Goal: Task Accomplishment & Management: Manage account settings

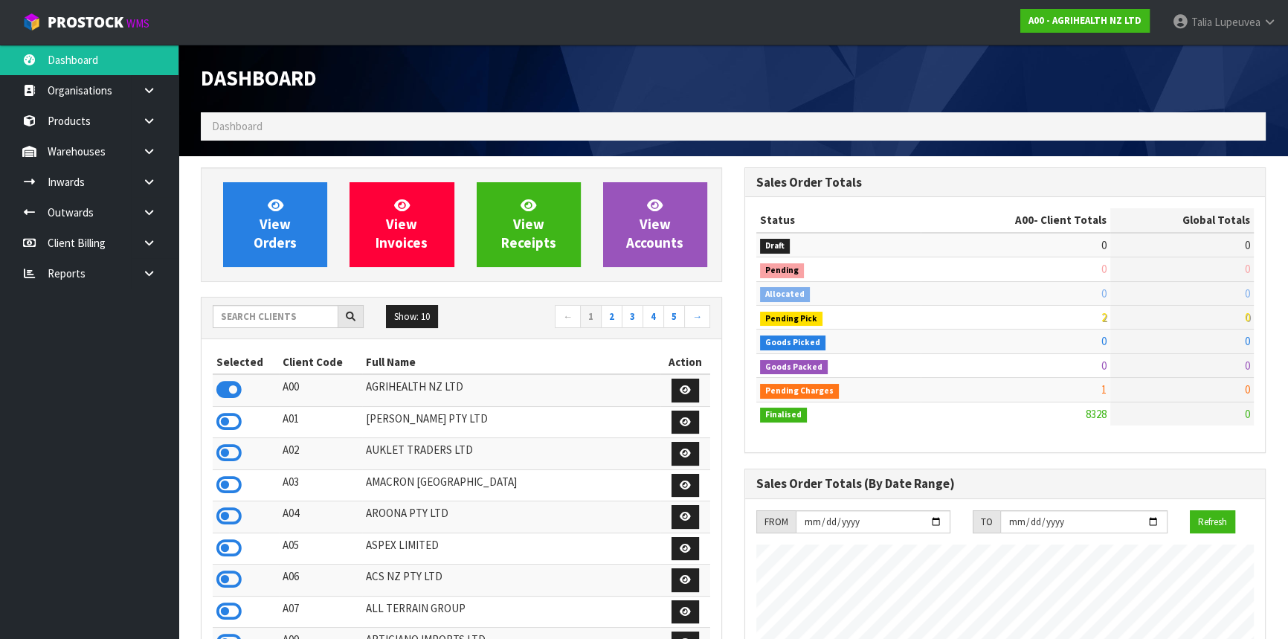
scroll to position [1125, 543]
click at [296, 321] on input "text" at bounding box center [276, 316] width 126 height 23
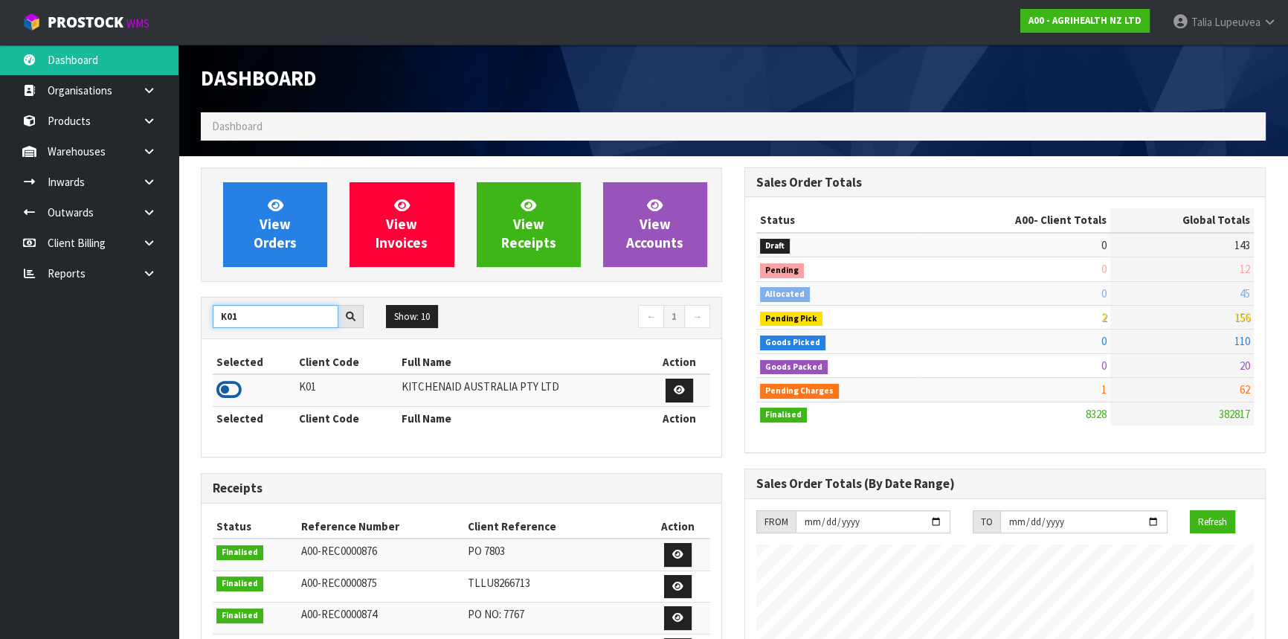
type input "K01"
drag, startPoint x: 218, startPoint y: 387, endPoint x: 228, endPoint y: 393, distance: 11.4
click at [219, 387] on icon at bounding box center [228, 390] width 25 height 22
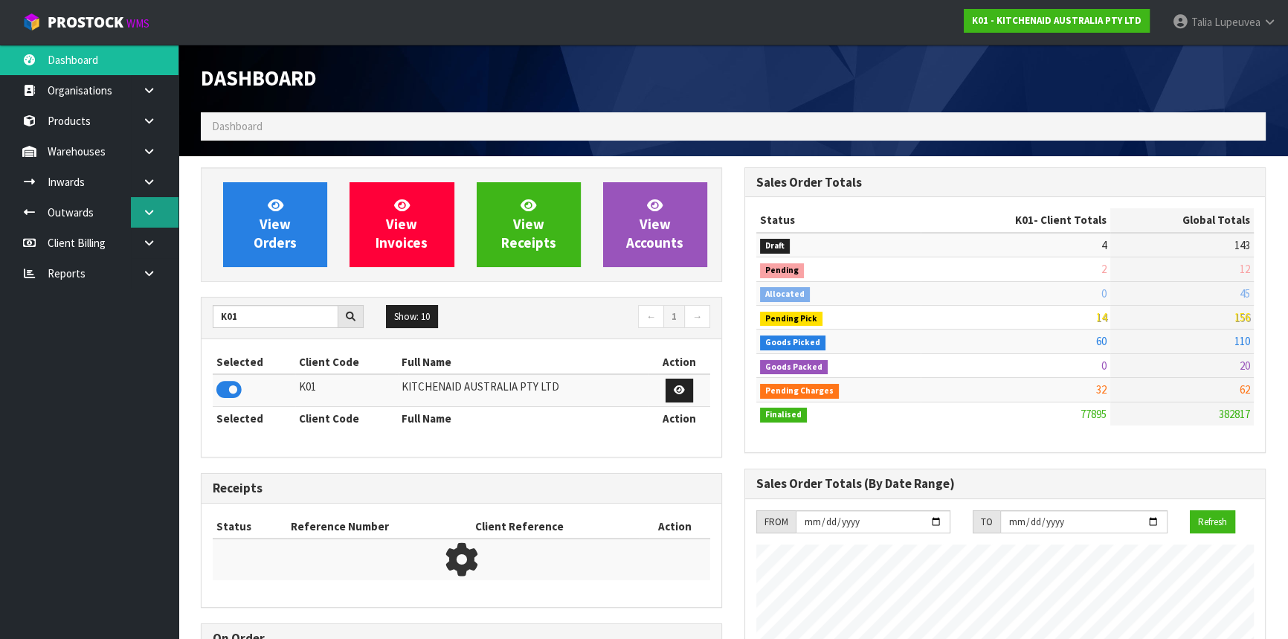
click at [149, 216] on icon at bounding box center [149, 212] width 14 height 11
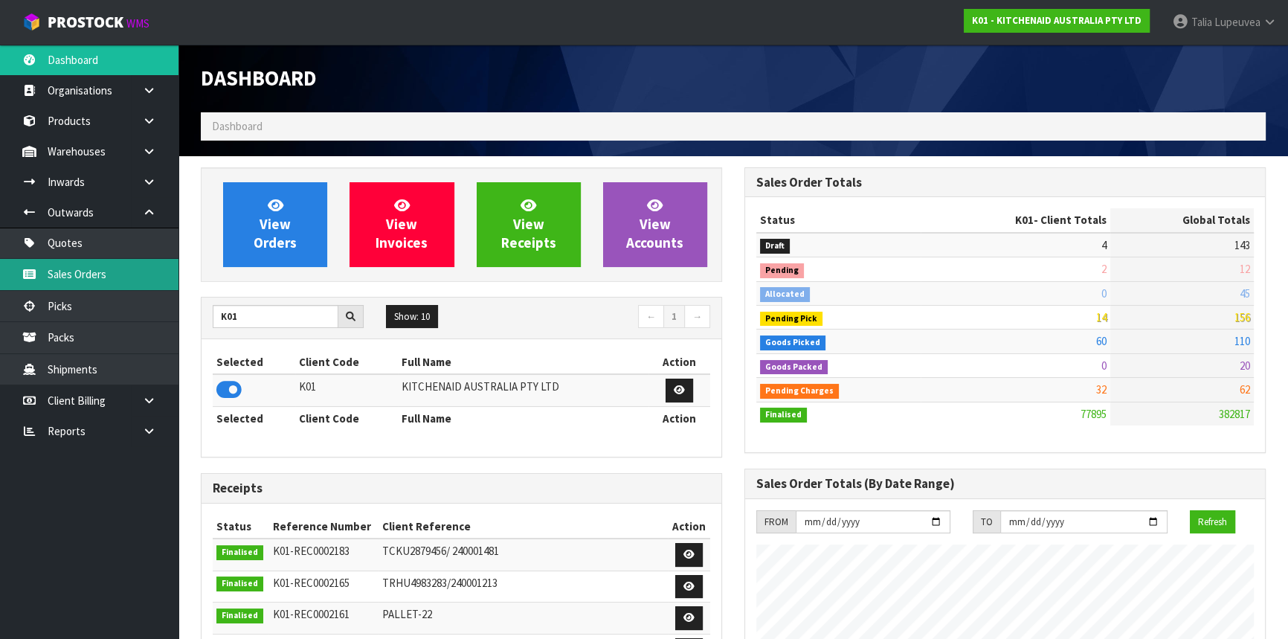
click at [134, 275] on link "Sales Orders" at bounding box center [89, 274] width 179 height 30
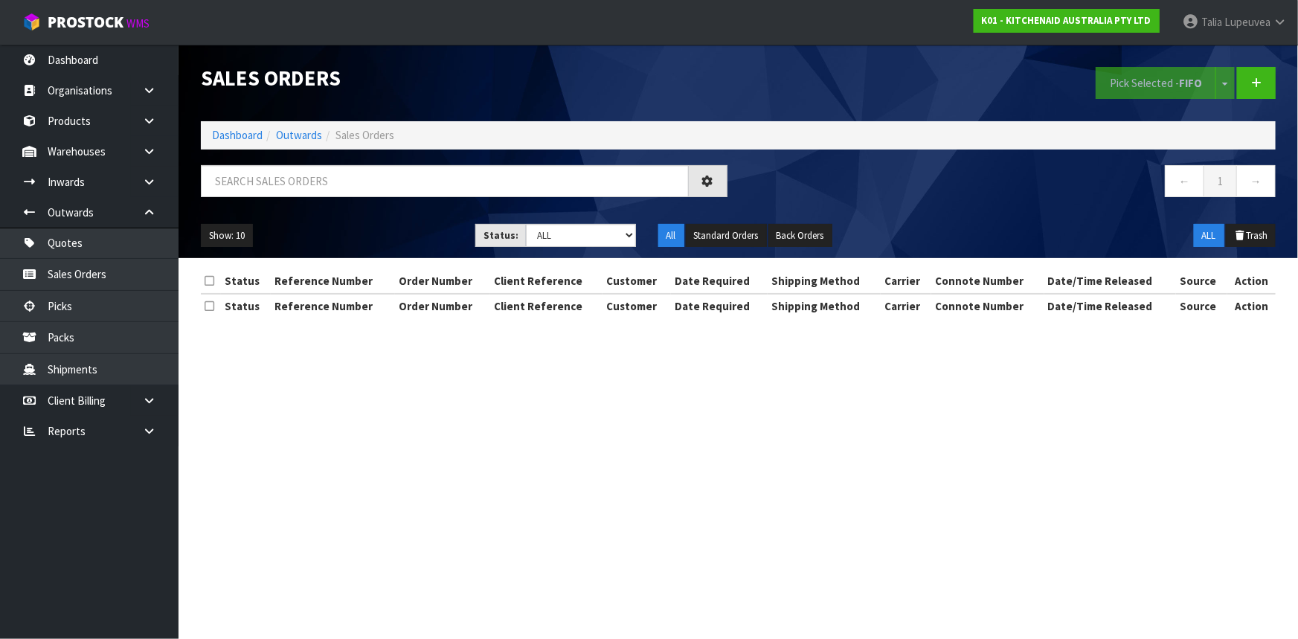
click at [315, 161] on div "Sales Orders Pick Selected - FIFO Split button! FIFO - First In First Out FEFO …" at bounding box center [738, 151] width 1097 height 213
click at [313, 192] on input "text" at bounding box center [445, 181] width 488 height 32
type input "JOB-0414322"
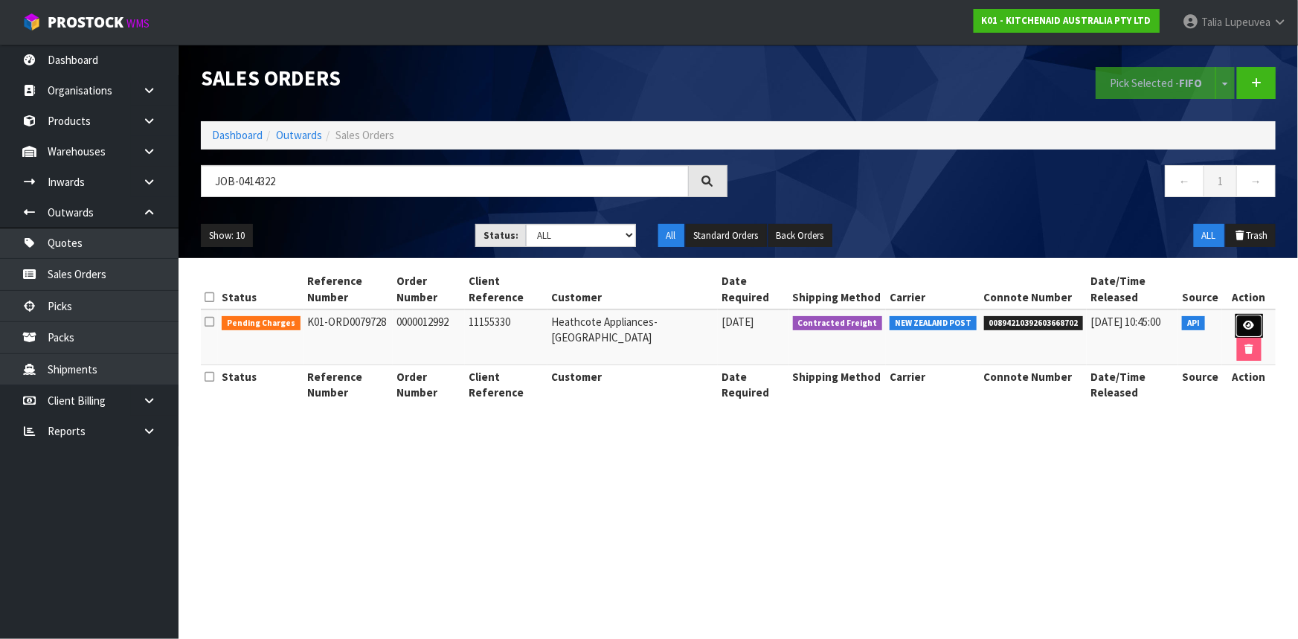
click at [1244, 327] on icon at bounding box center [1249, 326] width 11 height 10
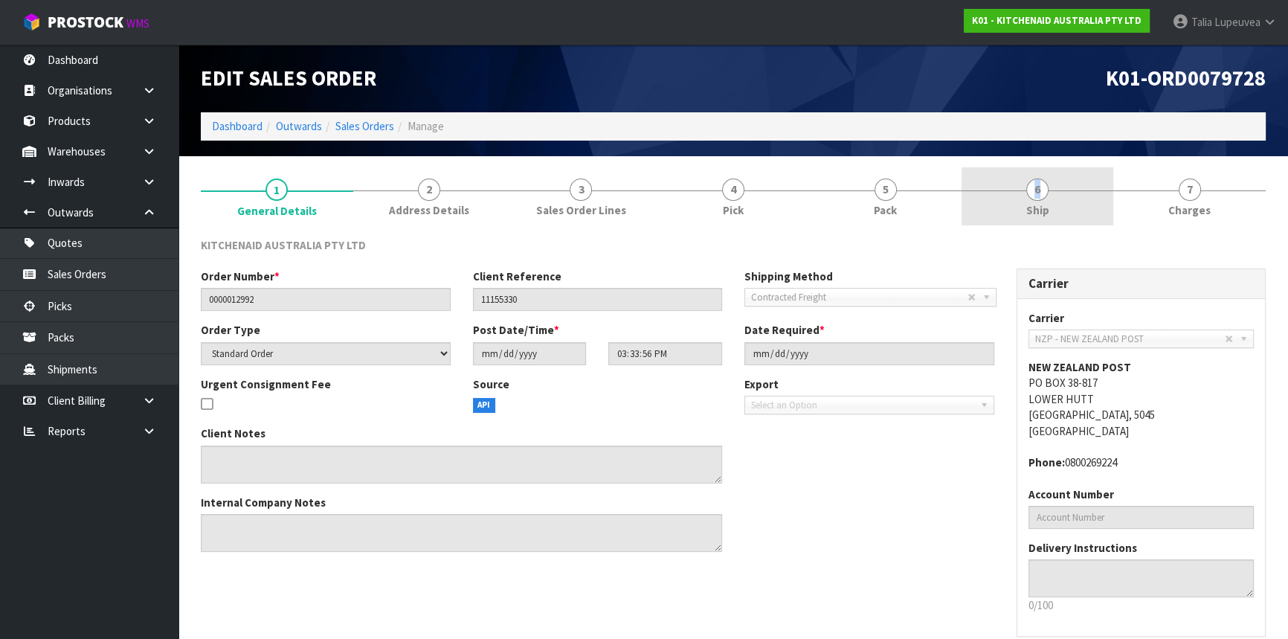
click at [1025, 193] on link "6 Ship" at bounding box center [1038, 196] width 152 height 59
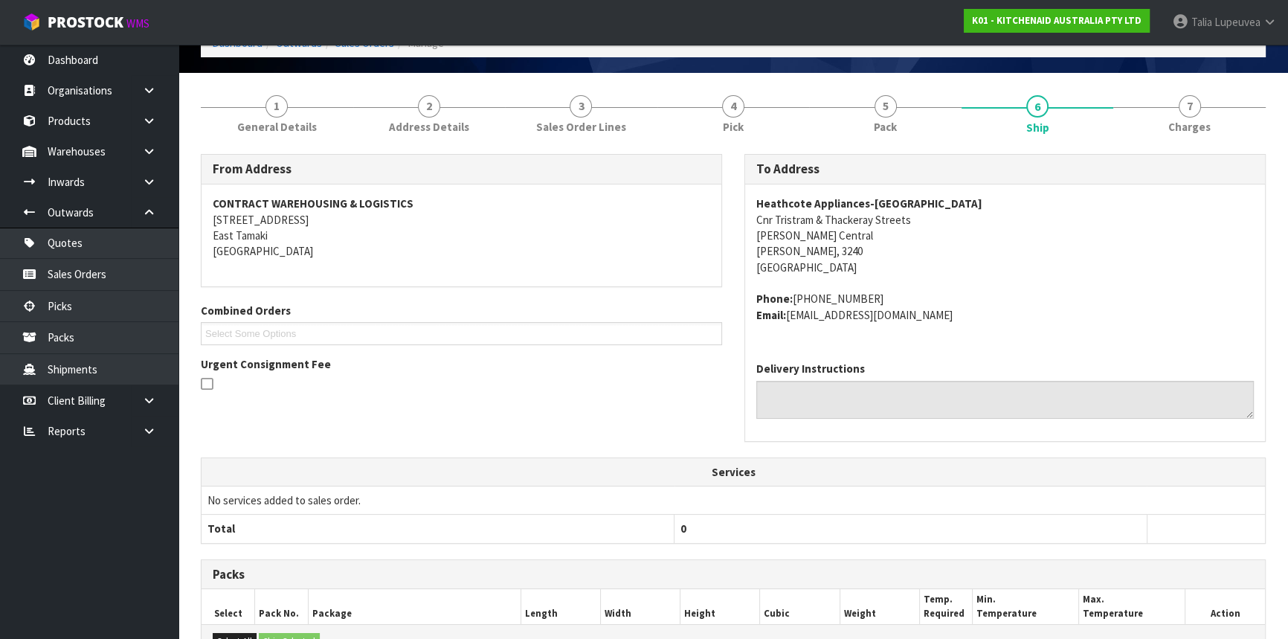
scroll to position [320, 0]
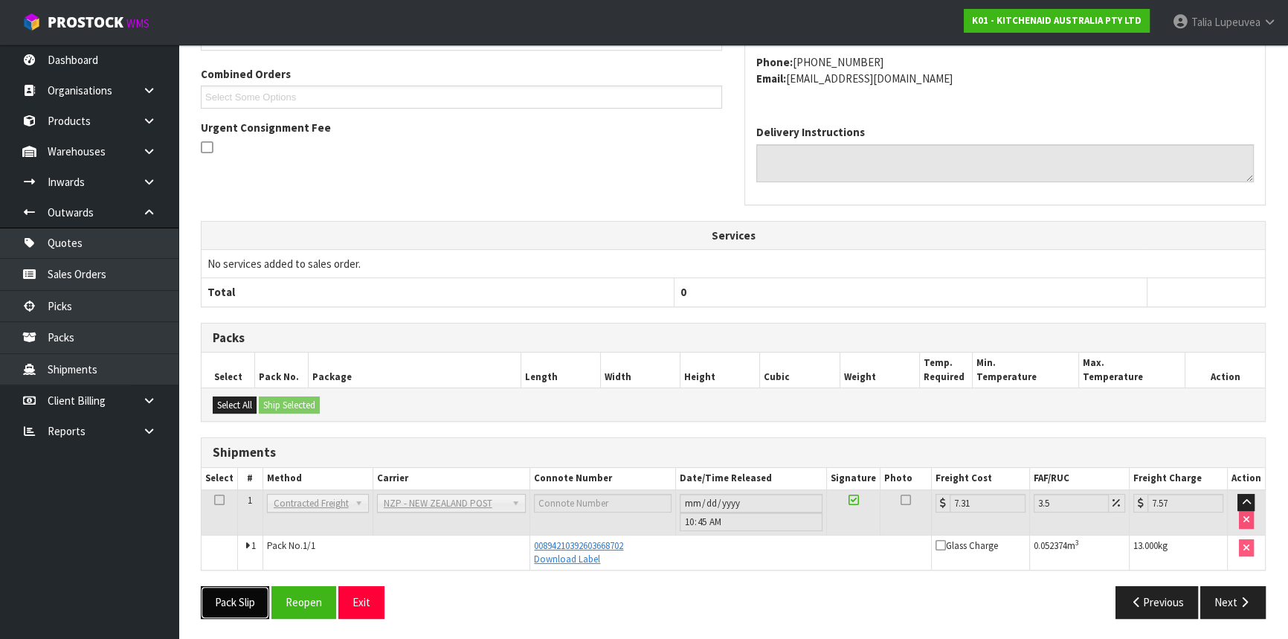
click at [240, 606] on button "Pack Slip" at bounding box center [235, 602] width 68 height 32
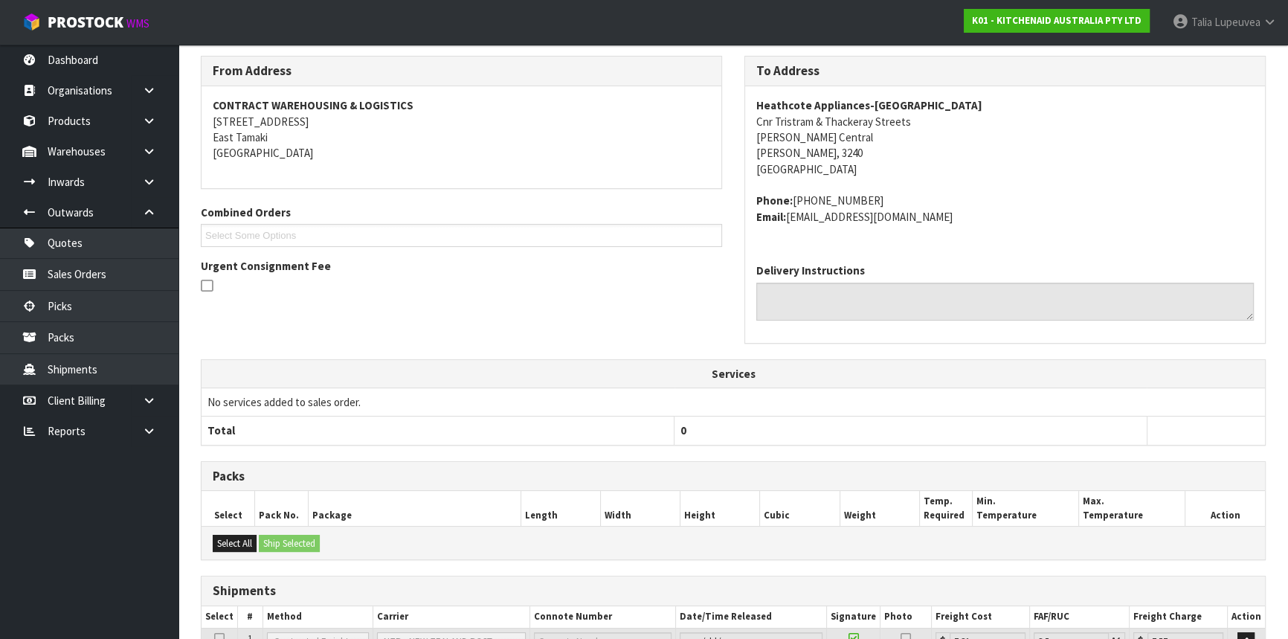
scroll to position [0, 0]
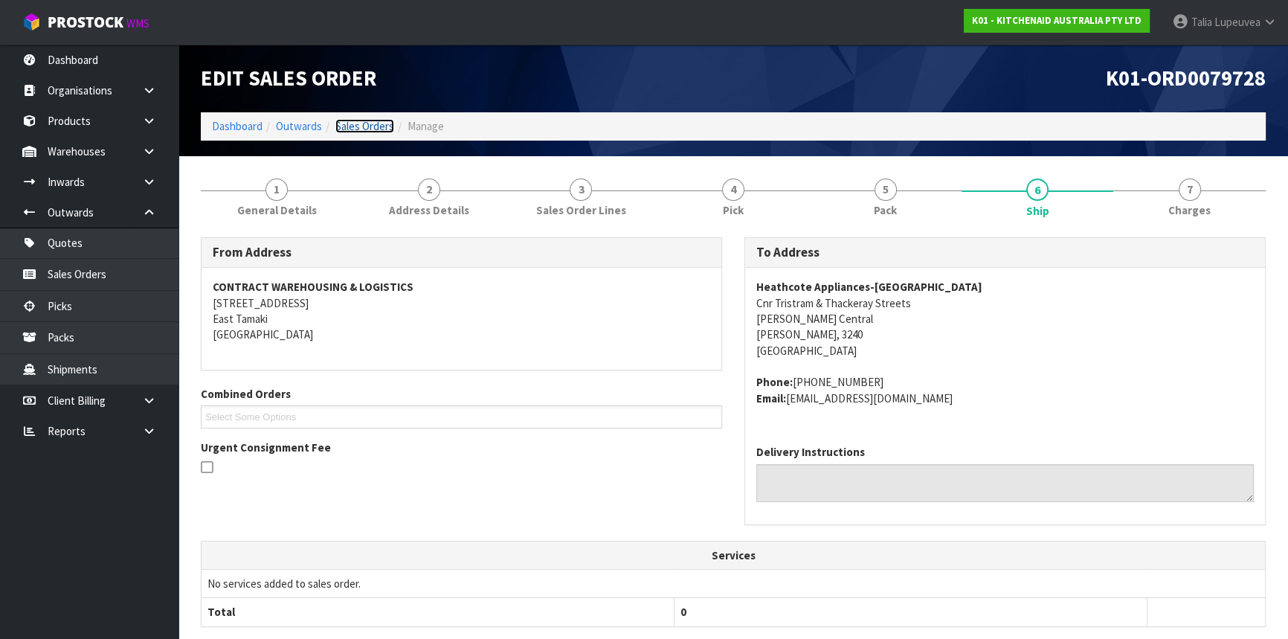
click at [364, 133] on link "Sales Orders" at bounding box center [364, 126] width 59 height 14
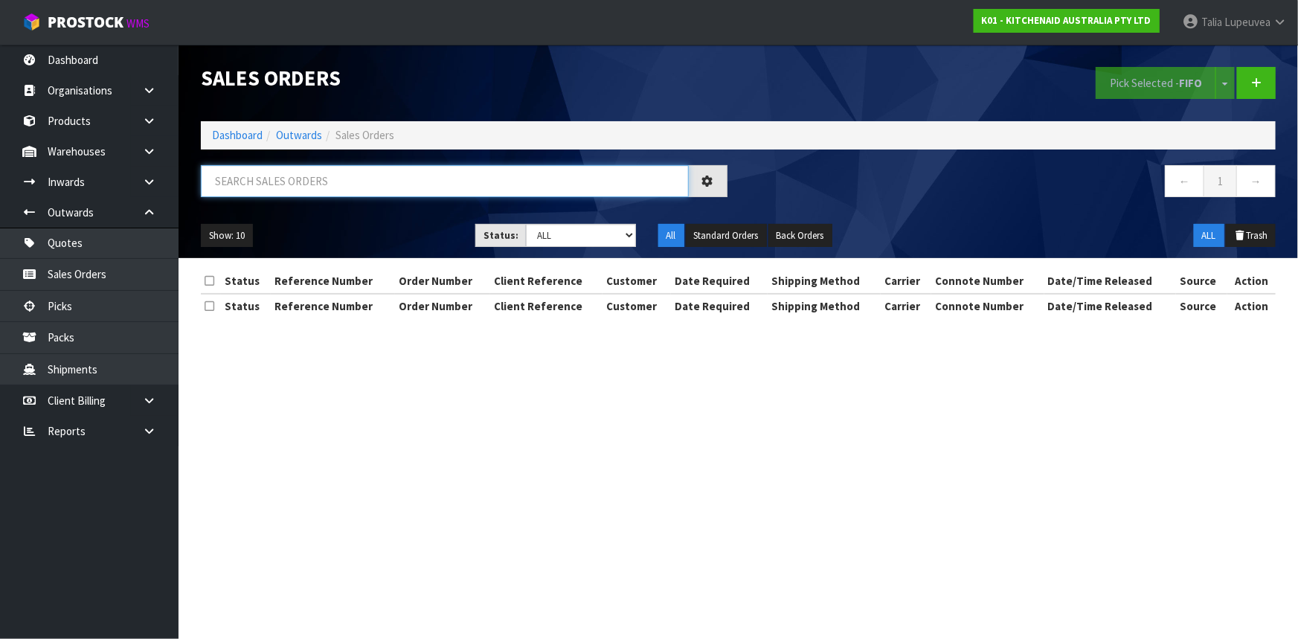
click at [336, 193] on input "text" at bounding box center [445, 181] width 488 height 32
type input "JOB-0414321"
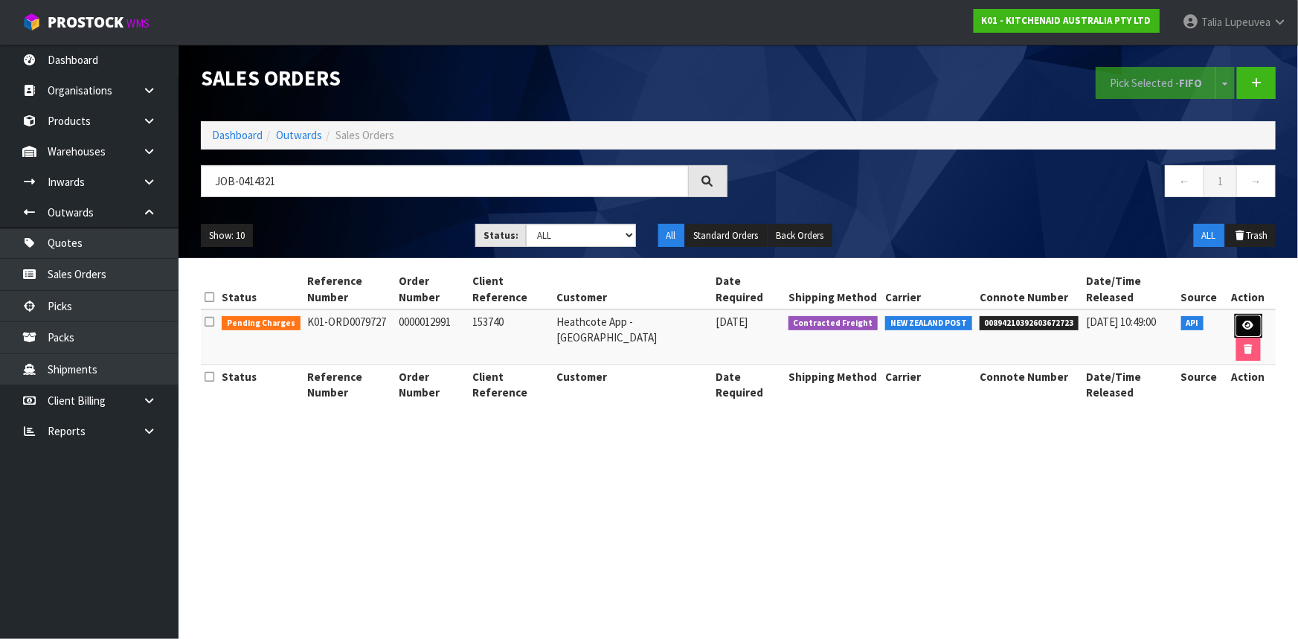
click at [1243, 321] on icon at bounding box center [1248, 326] width 11 height 10
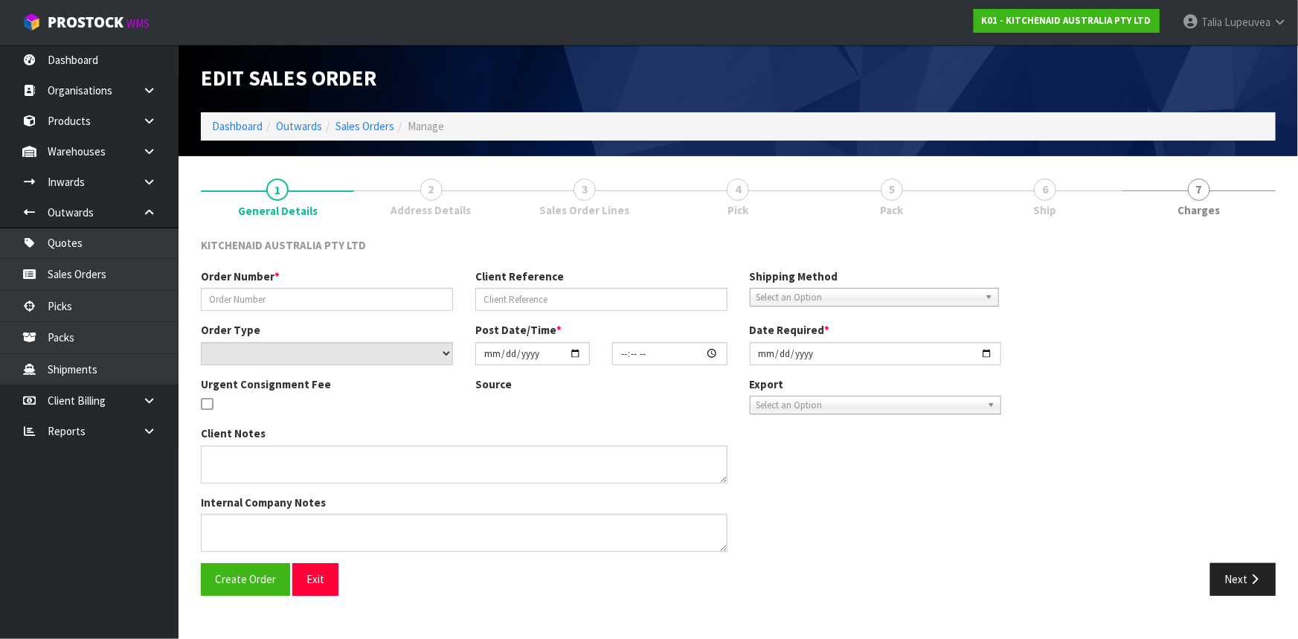
type input "0000012991"
type input "153740"
select select "number:0"
type input "[DATE]"
type input "15:33:54.000"
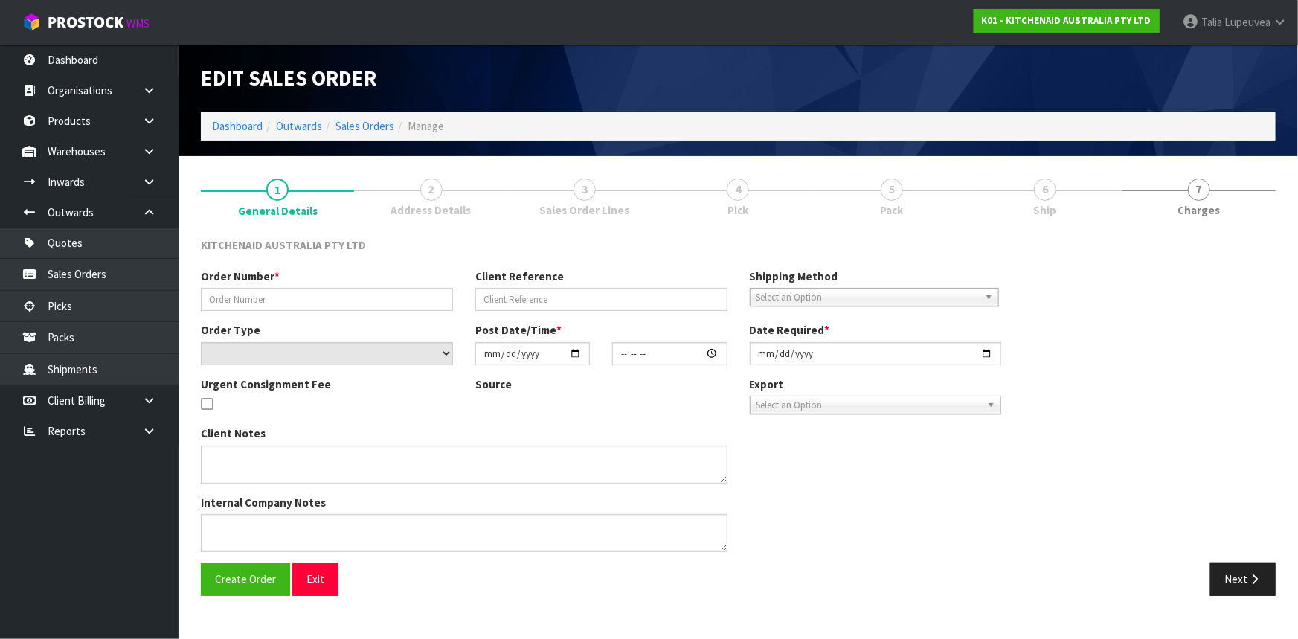
type input "[DATE]"
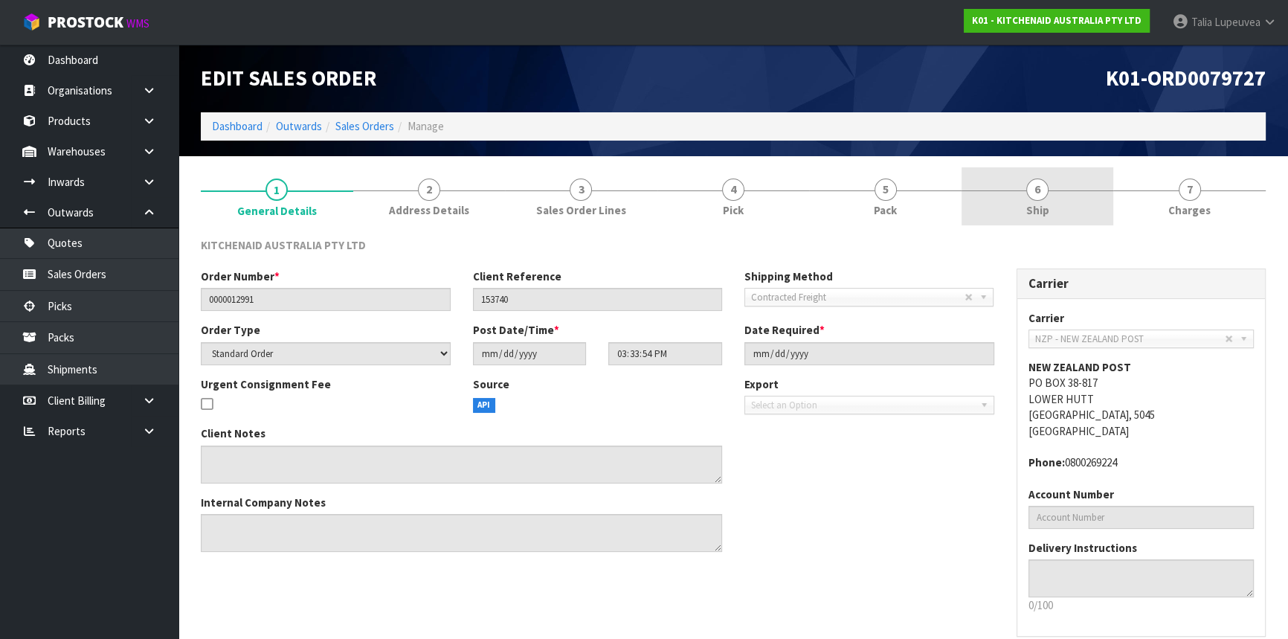
click at [1053, 219] on link "6 Ship" at bounding box center [1038, 196] width 152 height 59
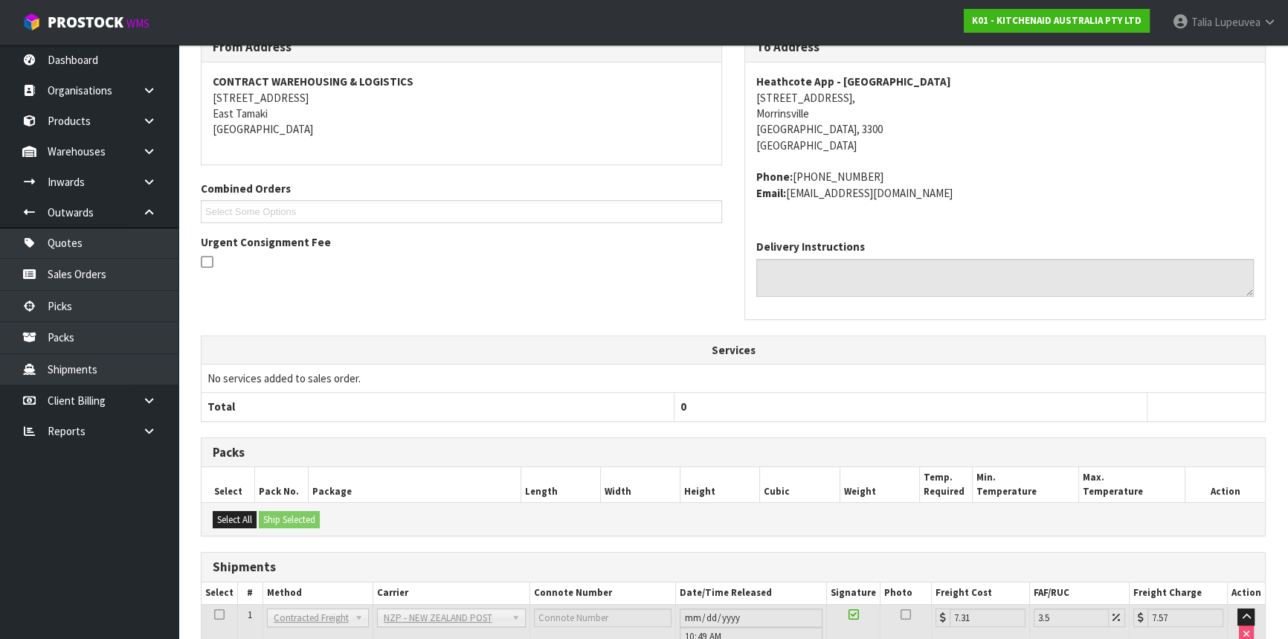
scroll to position [320, 0]
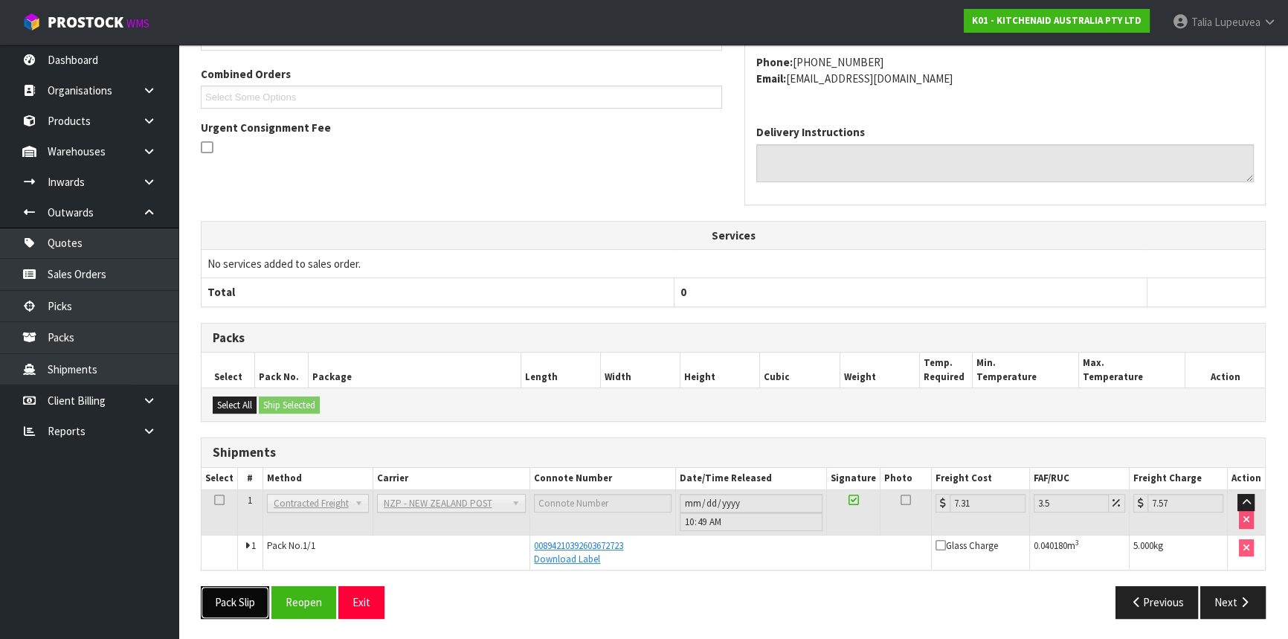
click at [260, 603] on button "Pack Slip" at bounding box center [235, 602] width 68 height 32
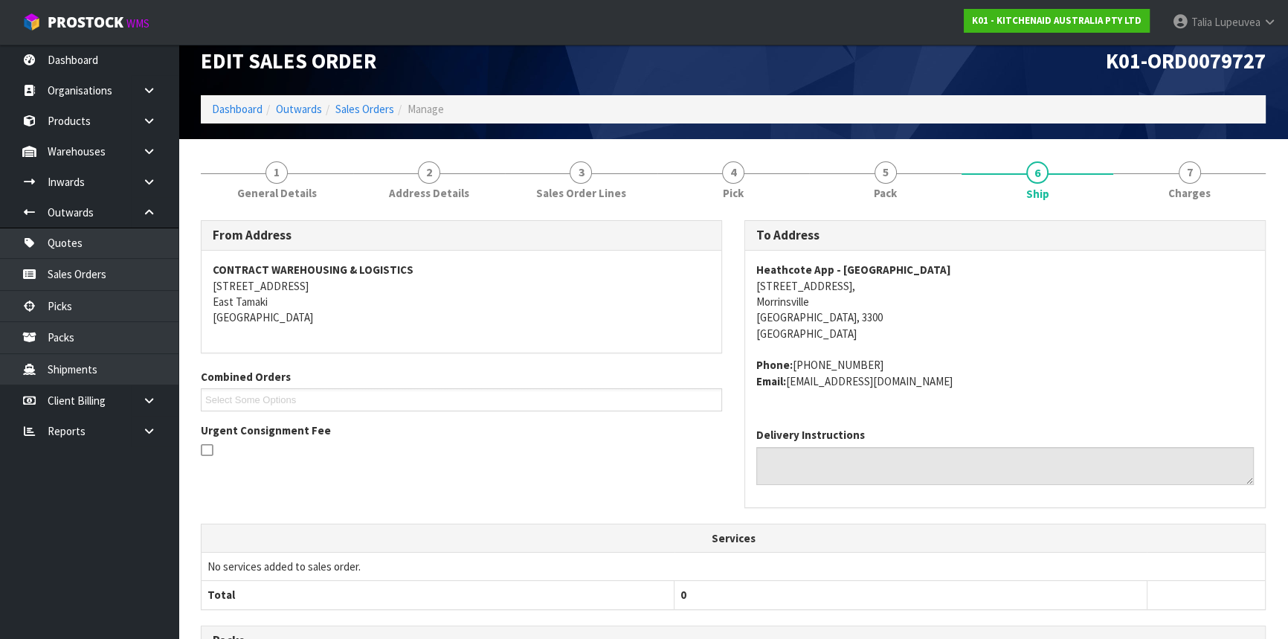
scroll to position [0, 0]
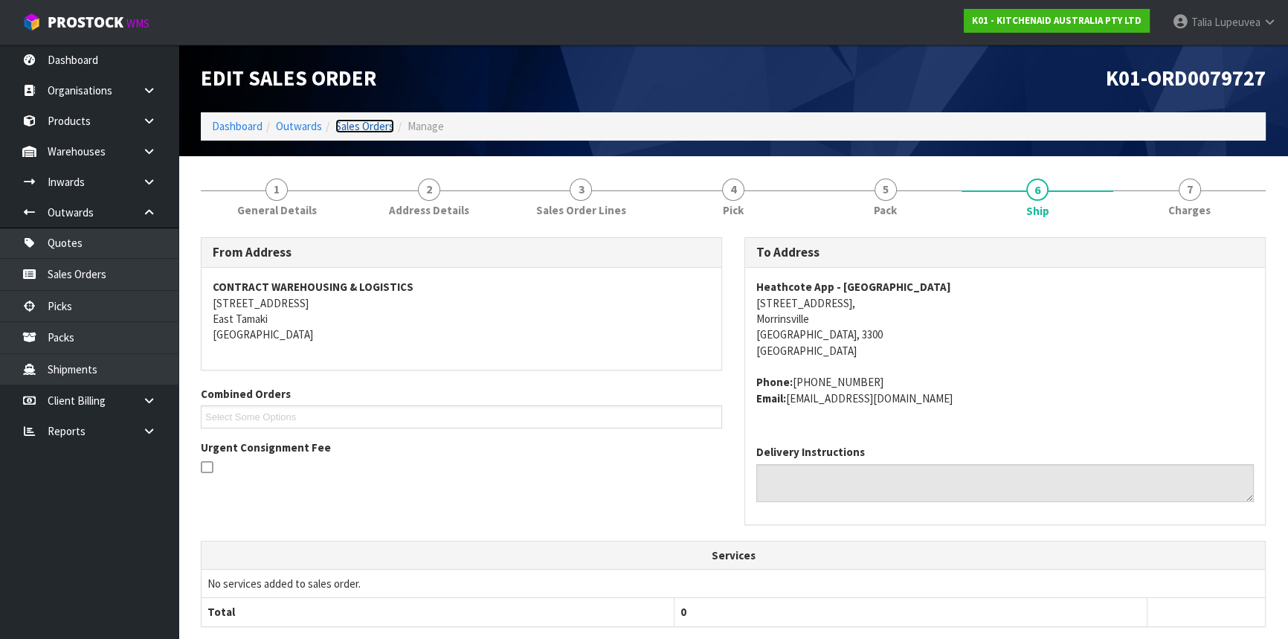
click at [370, 132] on link "Sales Orders" at bounding box center [364, 126] width 59 height 14
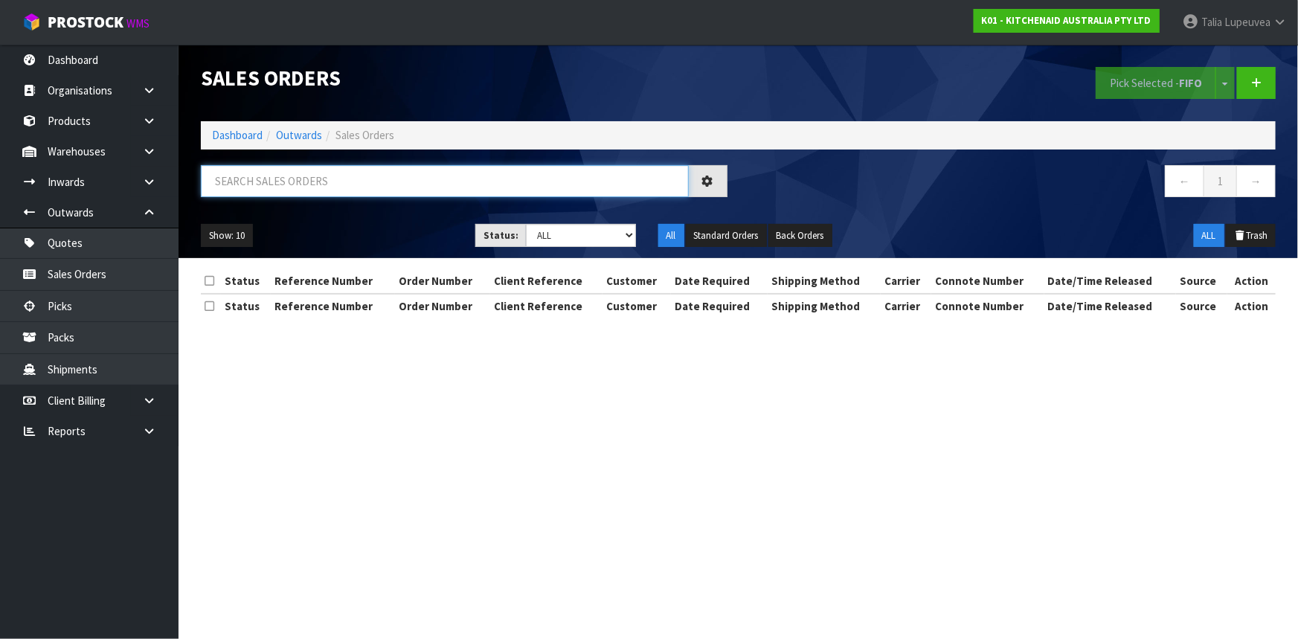
click at [328, 184] on input "text" at bounding box center [445, 181] width 488 height 32
type input "JOB-0414323"
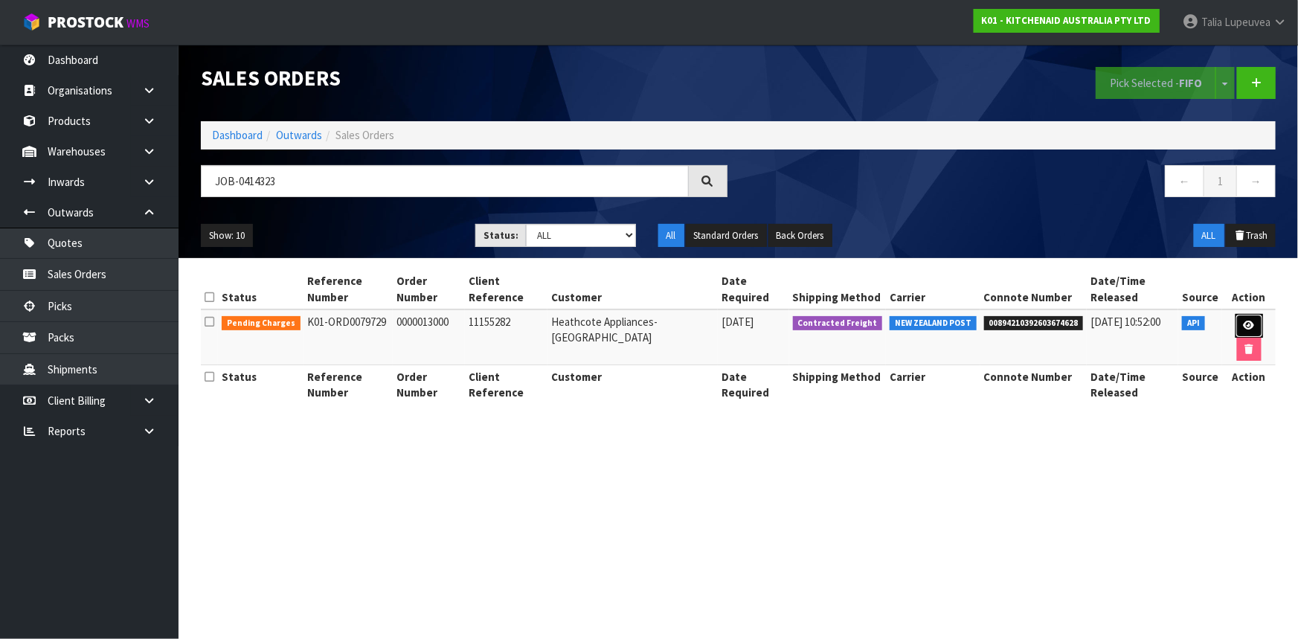
click at [1244, 325] on icon at bounding box center [1249, 326] width 11 height 10
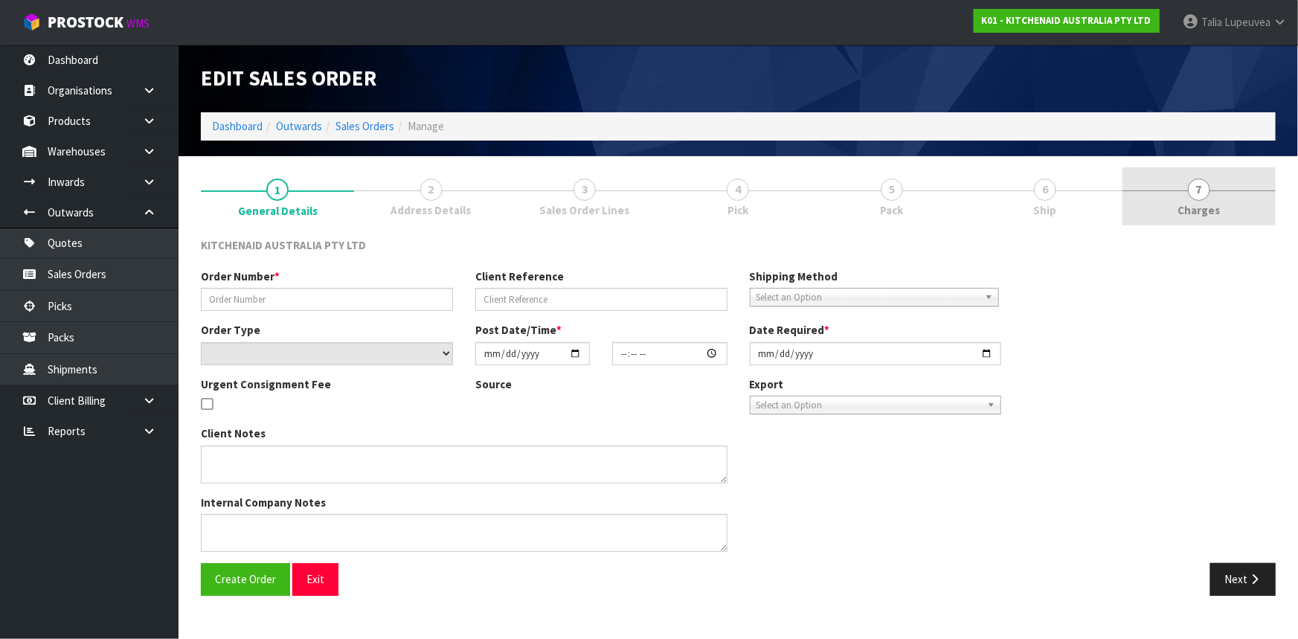
type input "0000013000"
type input "11155282"
select select "number:0"
type input "[DATE]"
type input "15:33:58.000"
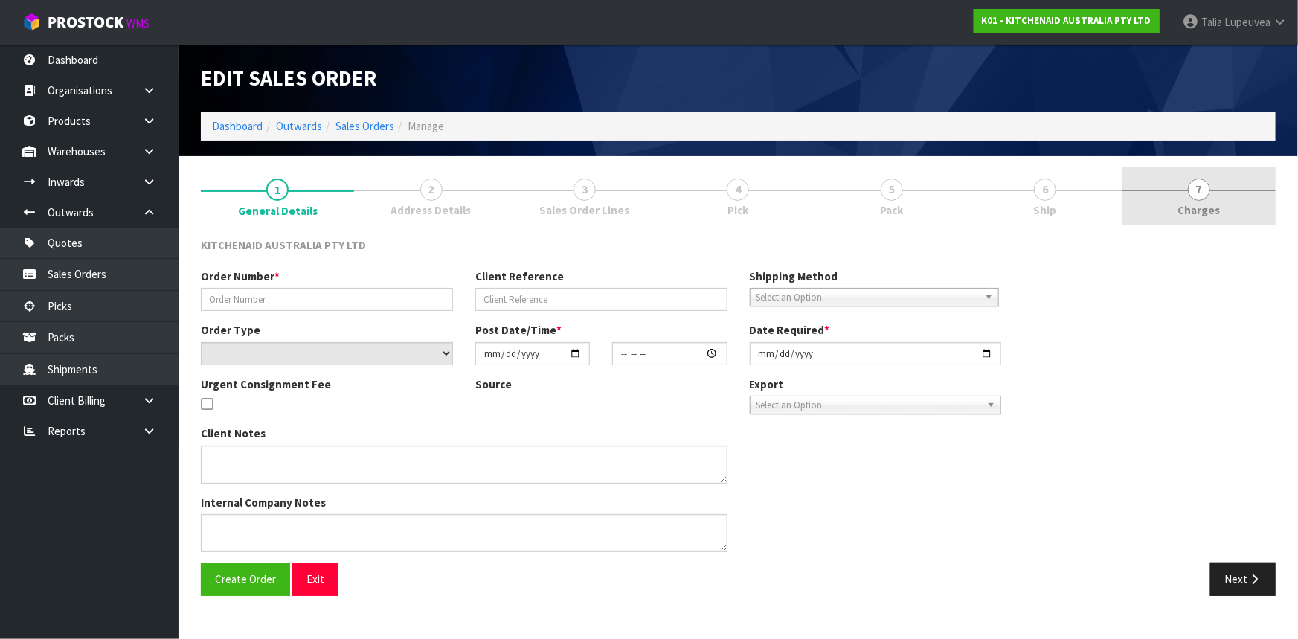
type input "[DATE]"
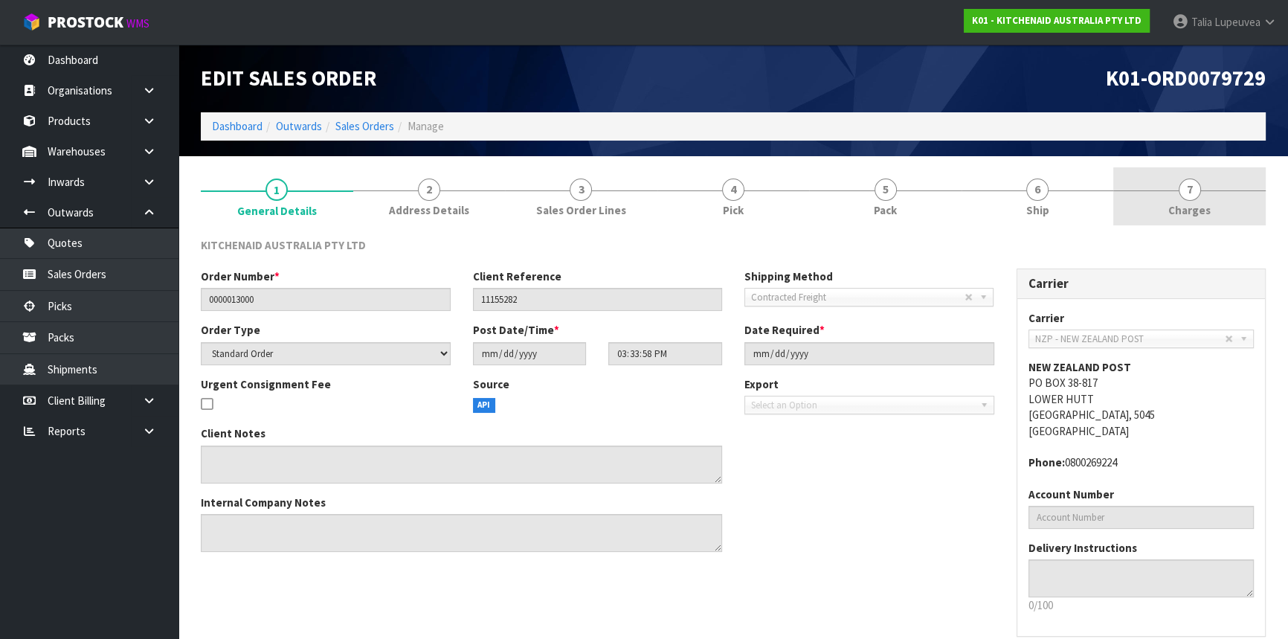
click at [1135, 200] on link "7 [GEOGRAPHIC_DATA]" at bounding box center [1190, 196] width 152 height 59
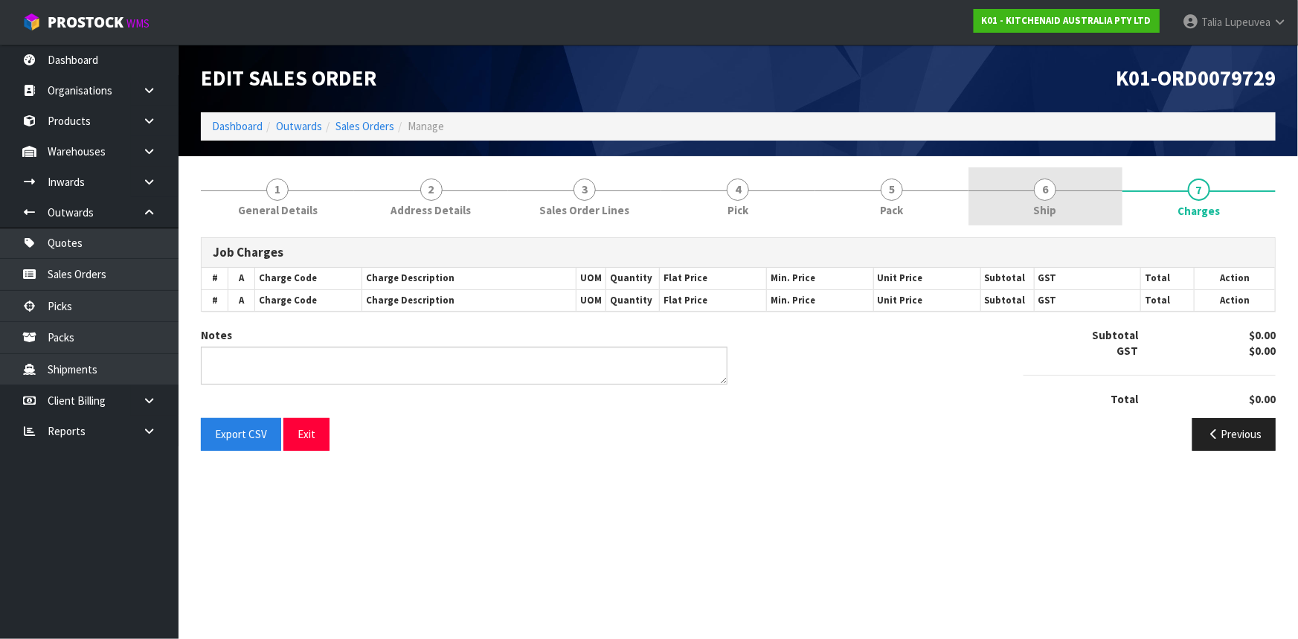
click at [1034, 202] on span "Ship" at bounding box center [1045, 210] width 23 height 16
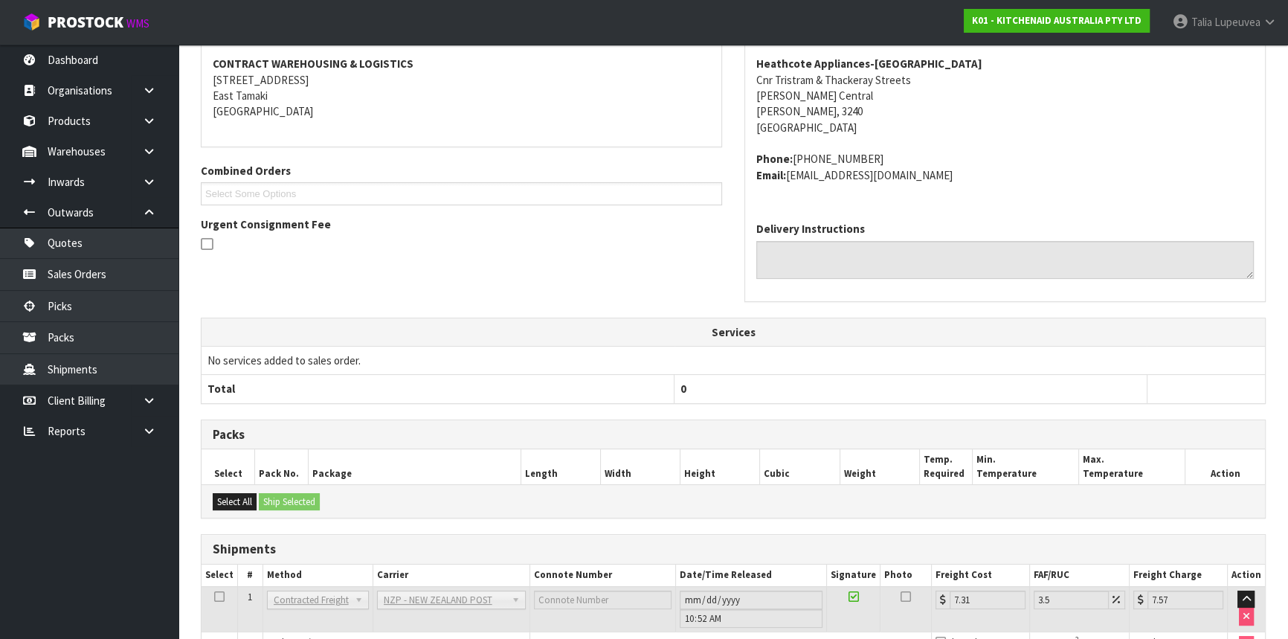
scroll to position [320, 0]
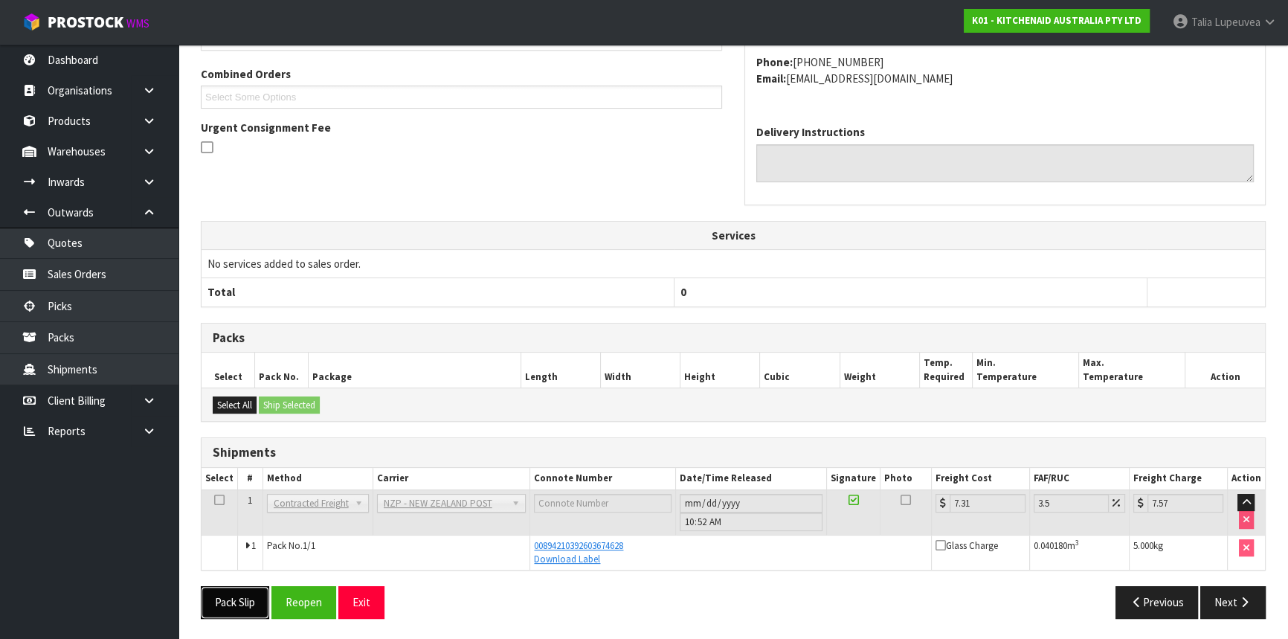
click at [256, 611] on button "Pack Slip" at bounding box center [235, 602] width 68 height 32
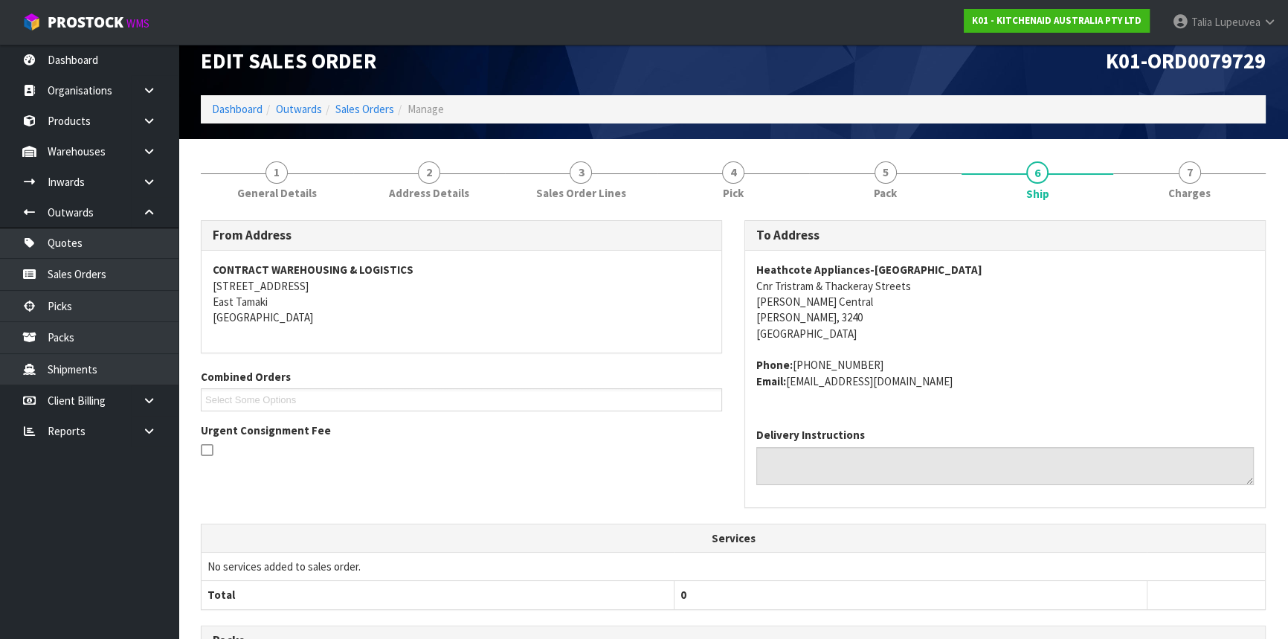
scroll to position [0, 0]
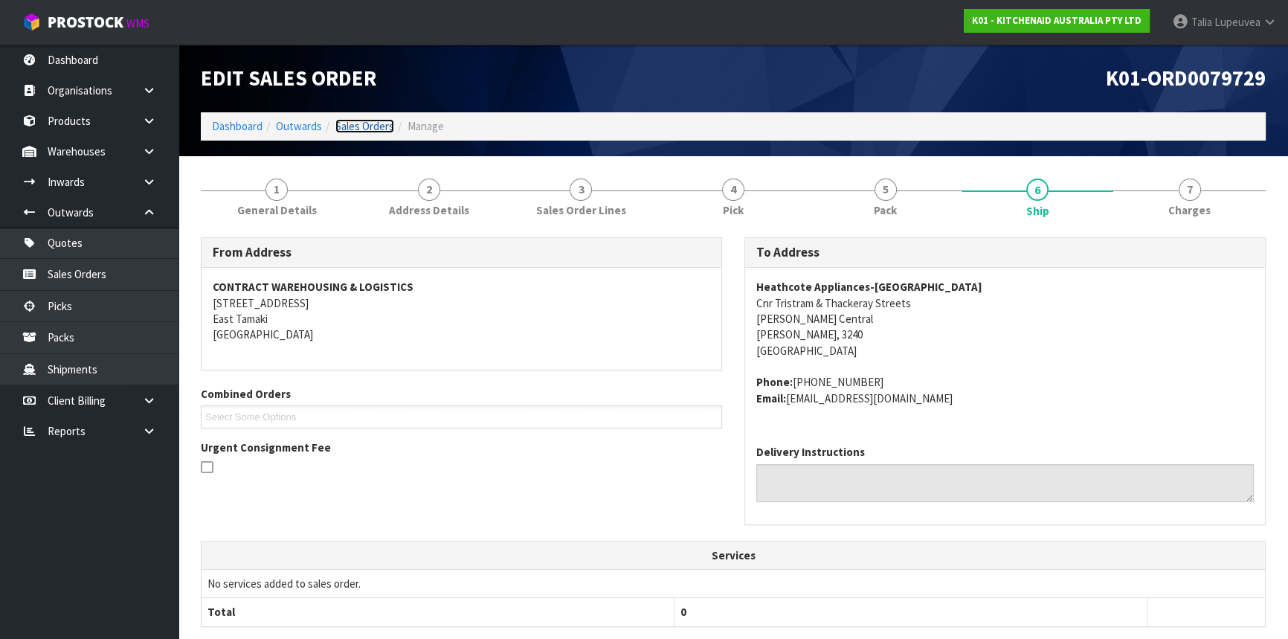
click at [365, 121] on link "Sales Orders" at bounding box center [364, 126] width 59 height 14
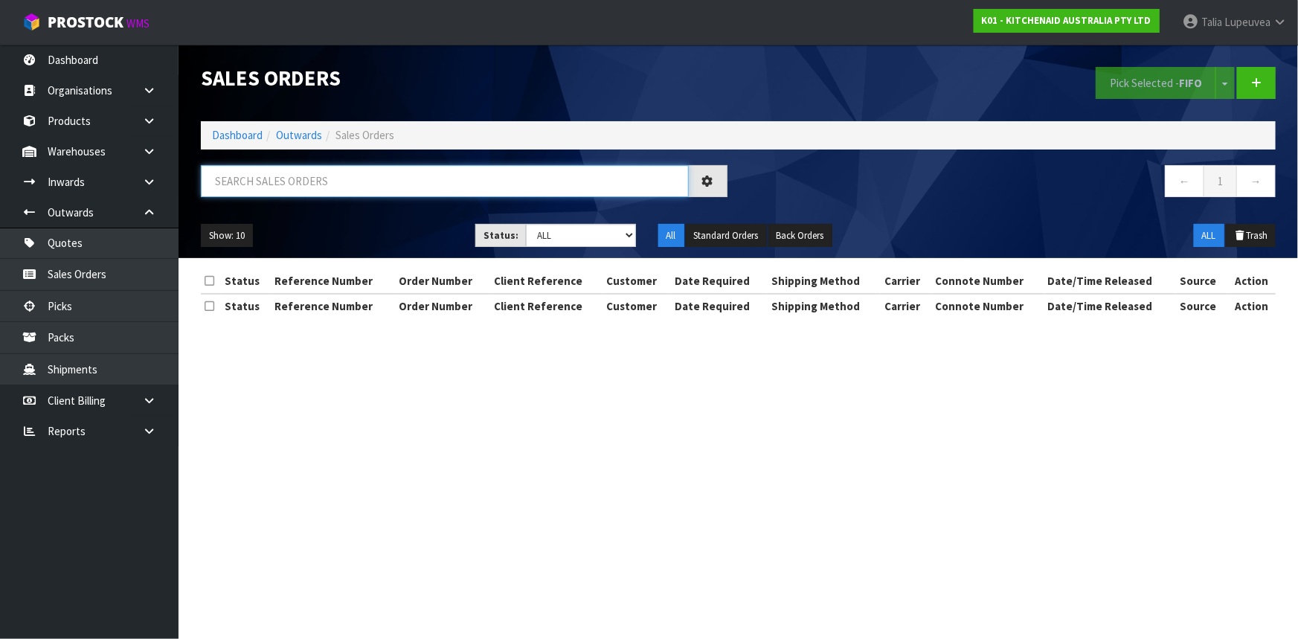
click at [361, 185] on input "text" at bounding box center [445, 181] width 488 height 32
type input "JOB-0414320"
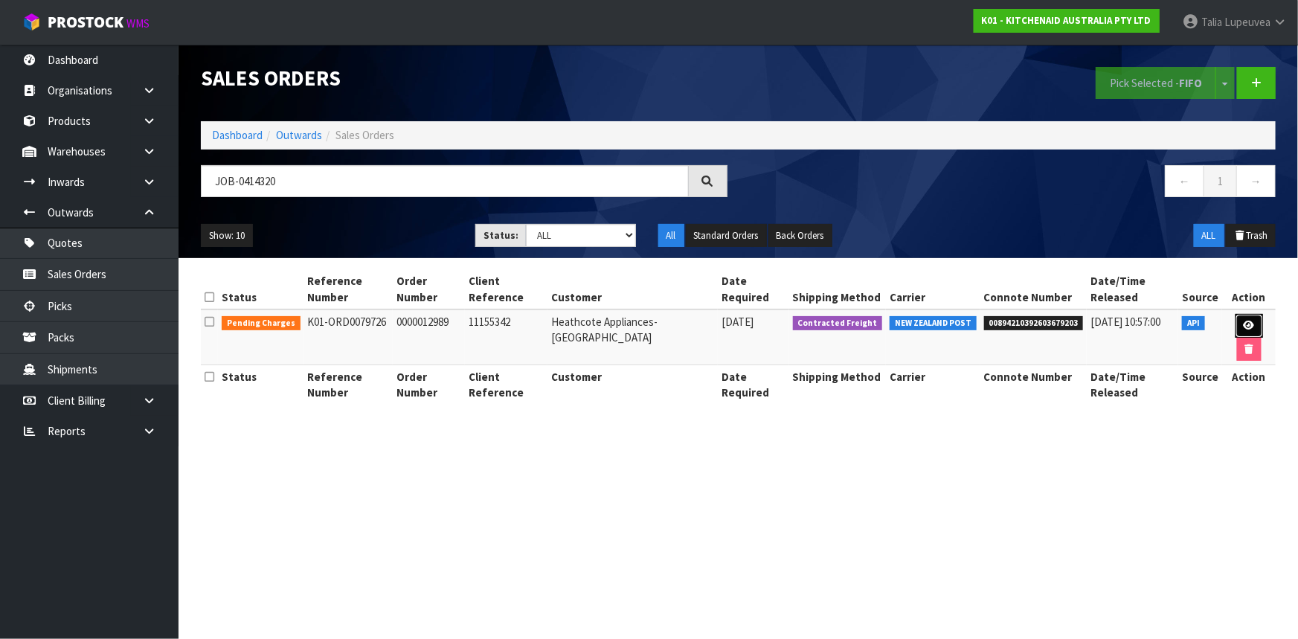
click at [1239, 317] on link at bounding box center [1250, 326] width 28 height 24
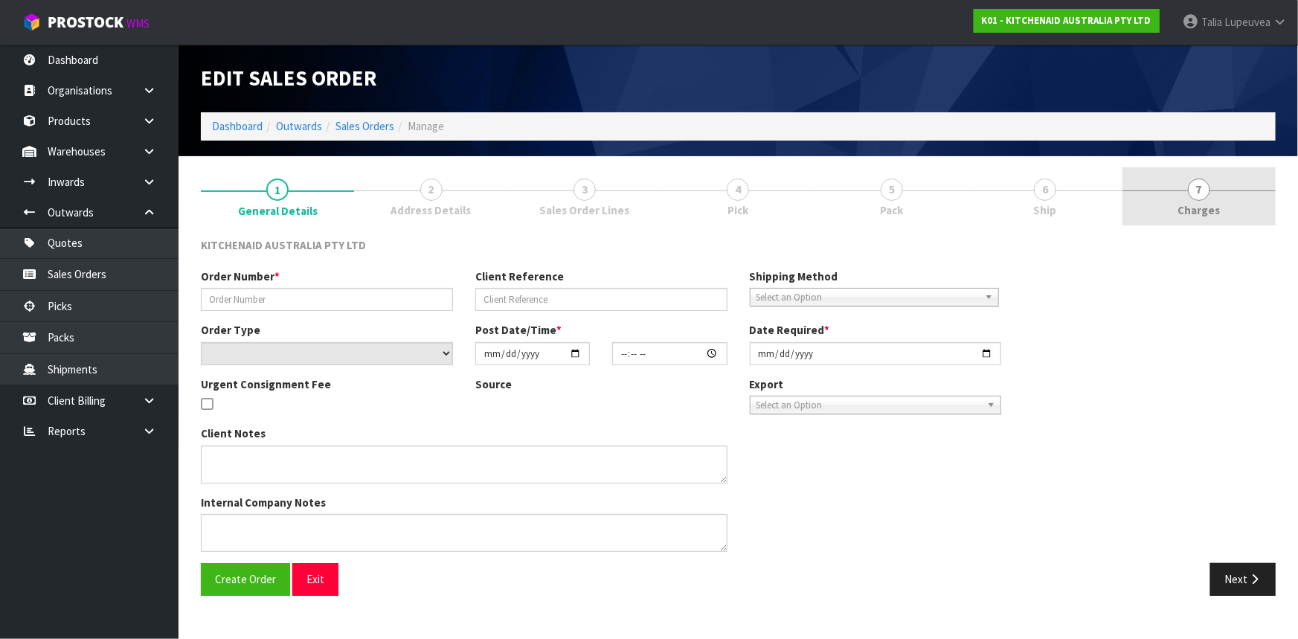
type input "0000012989"
type input "11155342"
select select "number:0"
type input "[DATE]"
type input "15:33:52.000"
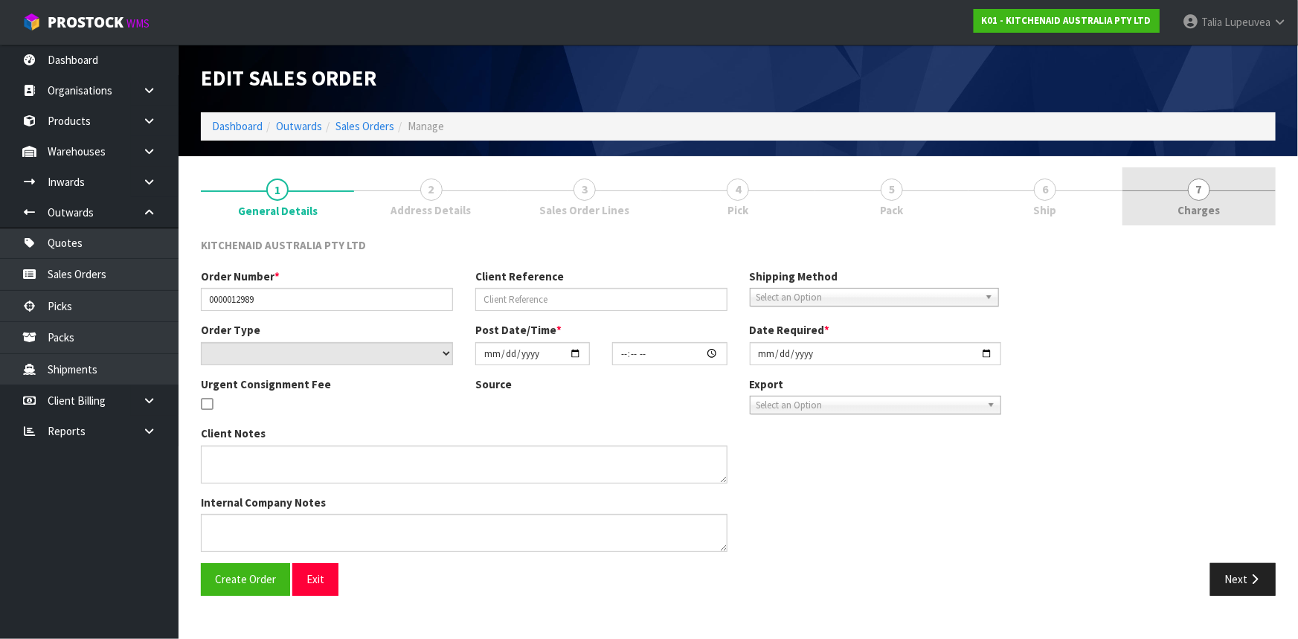
type input "[DATE]"
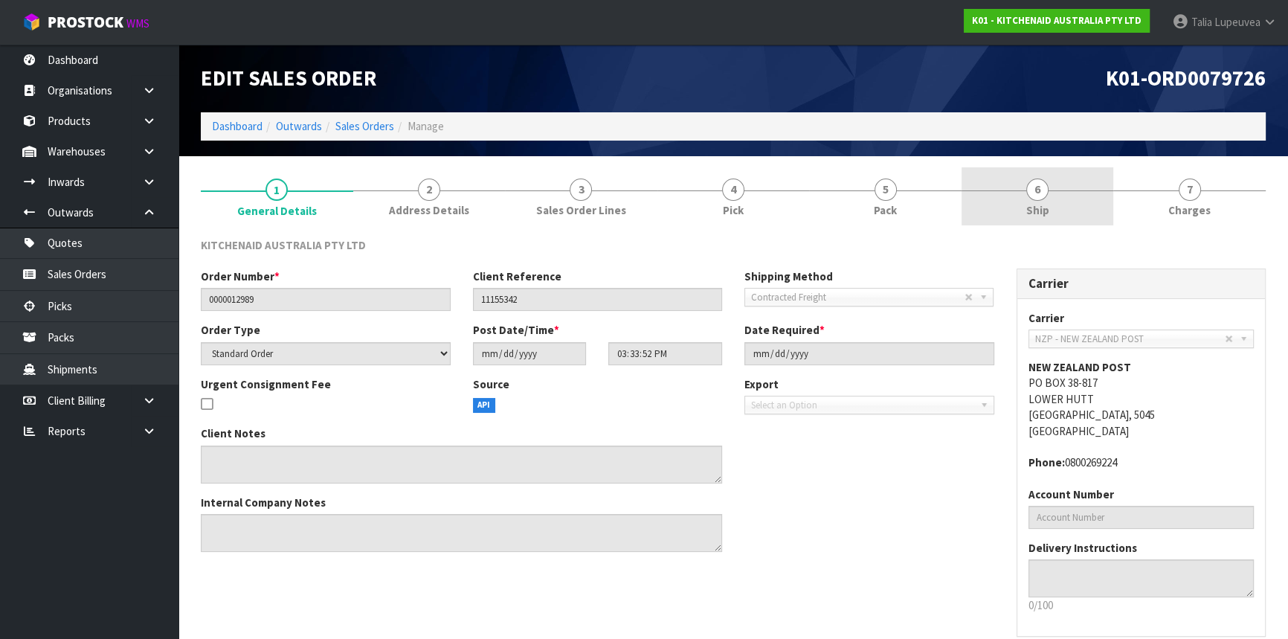
click at [1081, 207] on link "6 Ship" at bounding box center [1038, 196] width 152 height 59
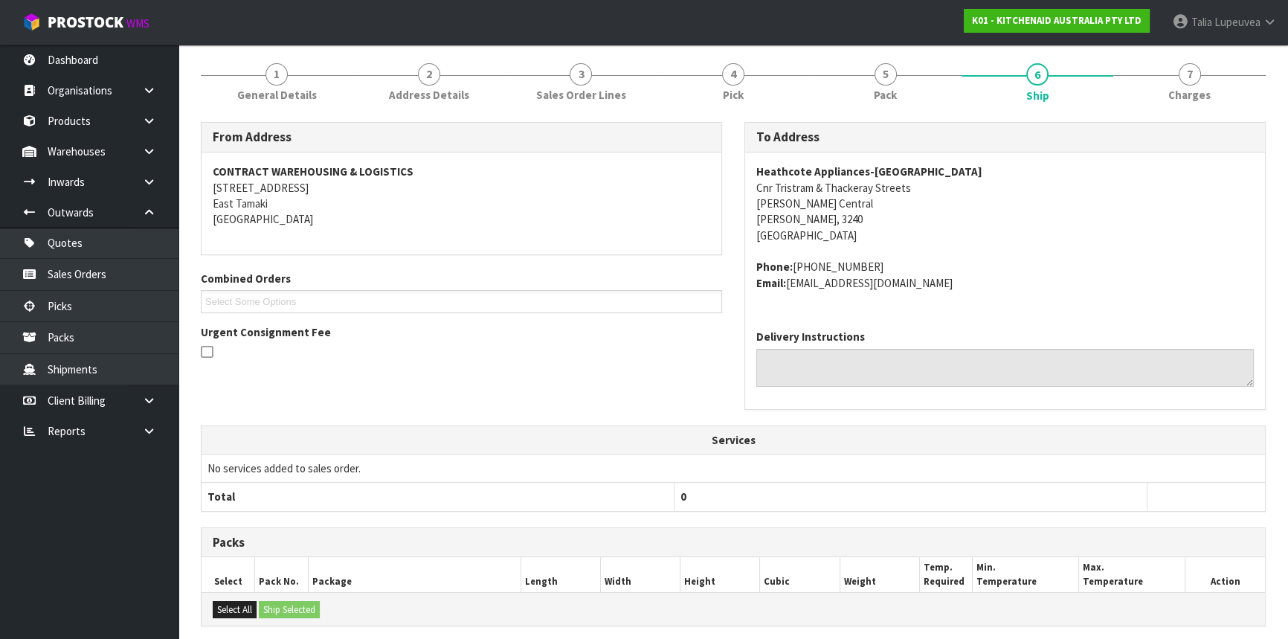
scroll to position [320, 0]
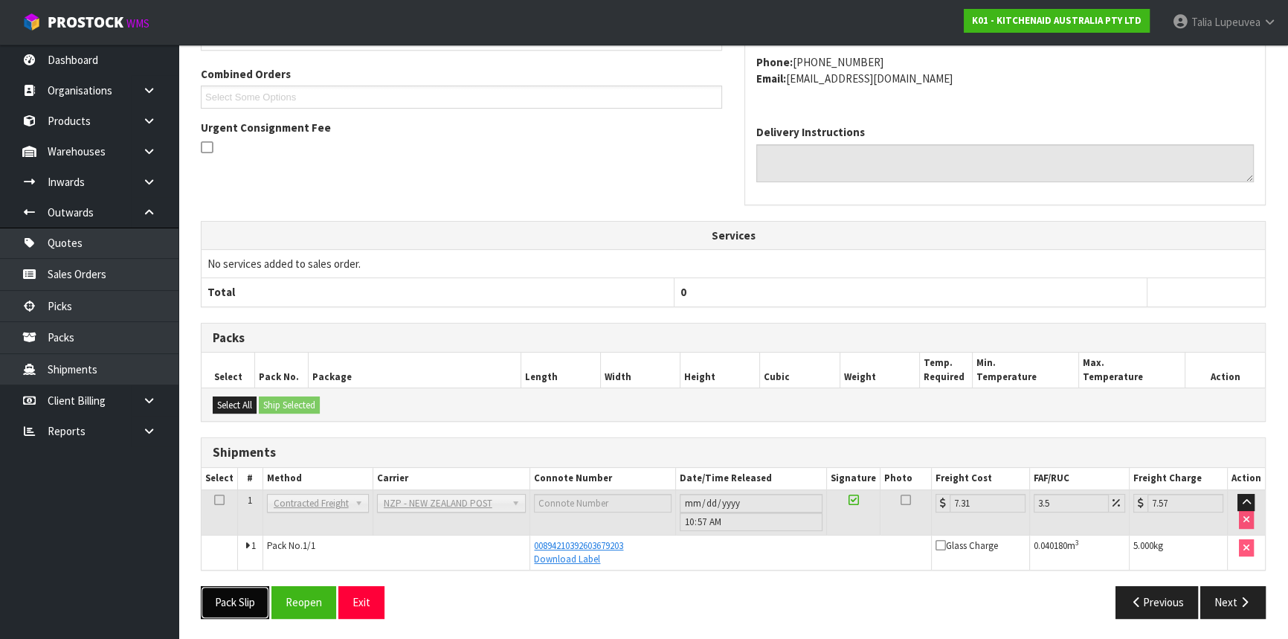
click at [231, 614] on button "Pack Slip" at bounding box center [235, 602] width 68 height 32
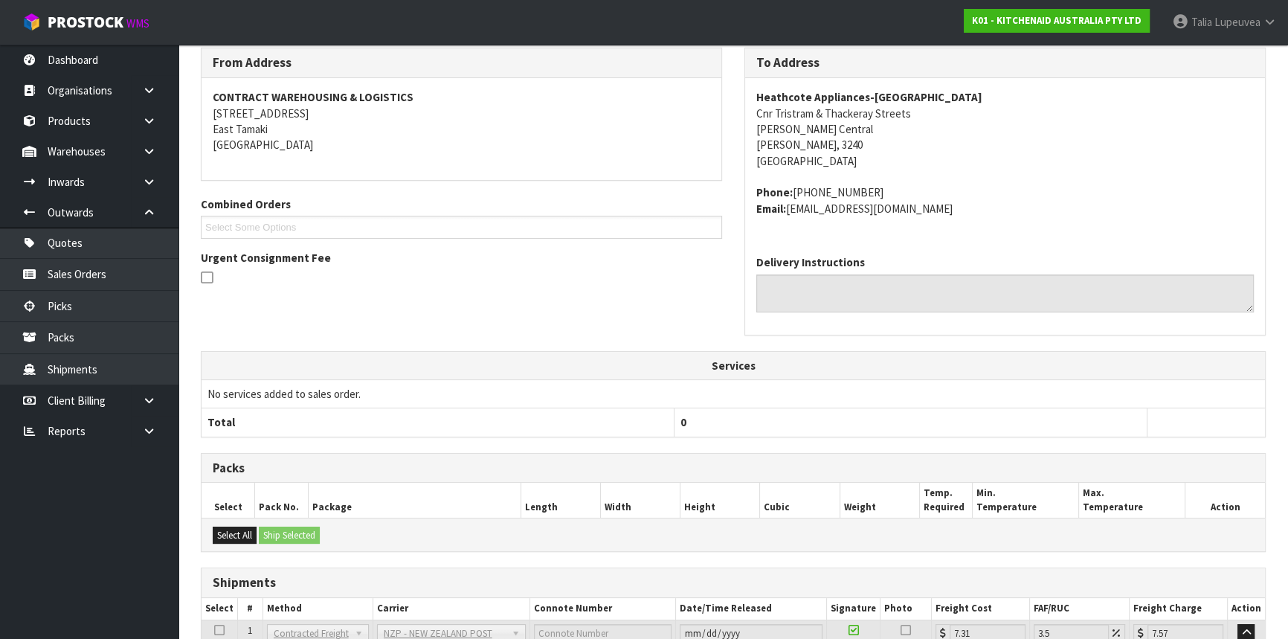
scroll to position [49, 0]
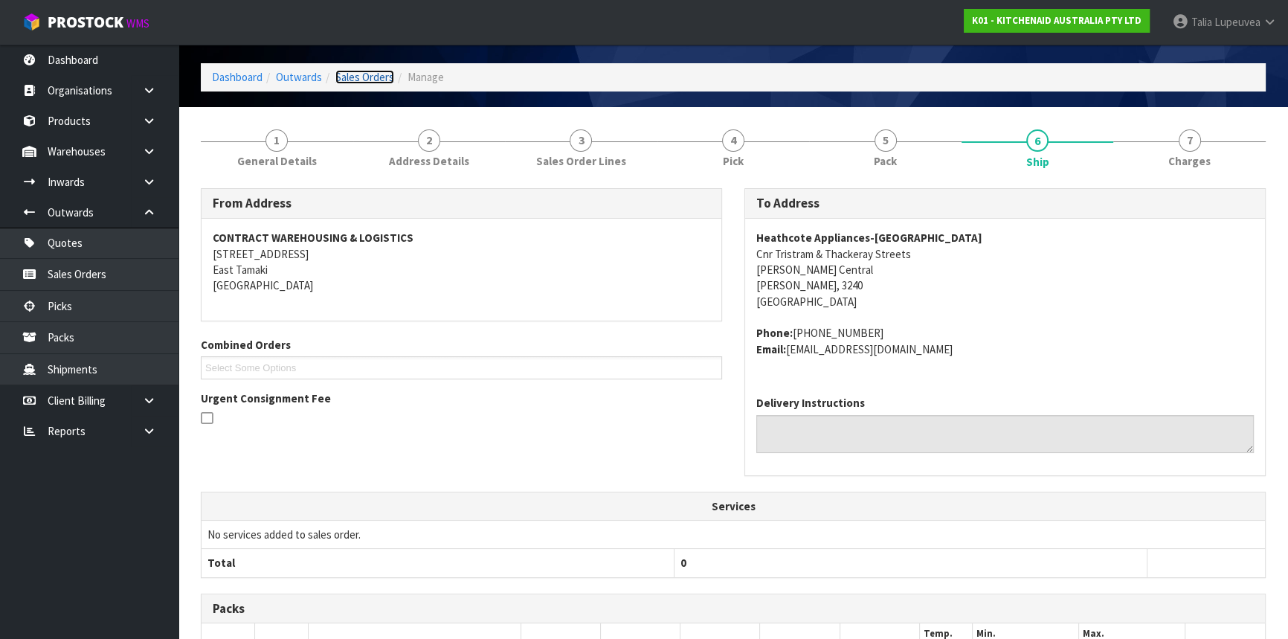
click at [341, 78] on link "Sales Orders" at bounding box center [364, 77] width 59 height 14
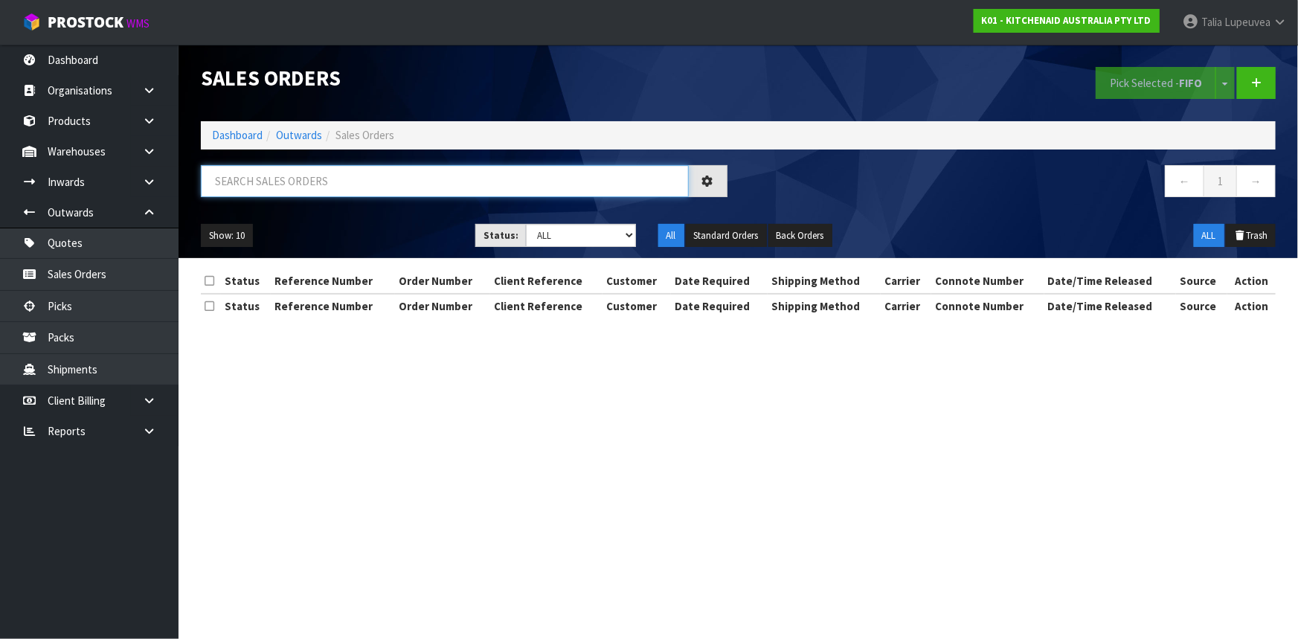
click at [347, 187] on input "text" at bounding box center [445, 181] width 488 height 32
type input "JOB-0414338"
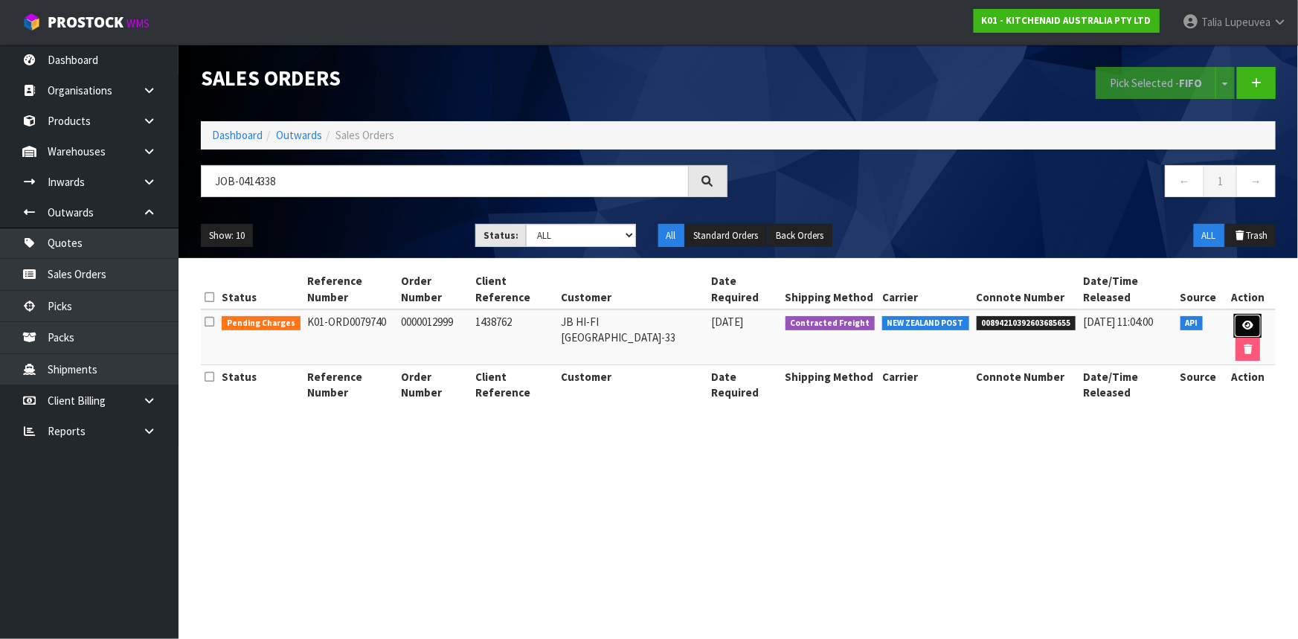
click at [1239, 314] on link at bounding box center [1248, 326] width 28 height 24
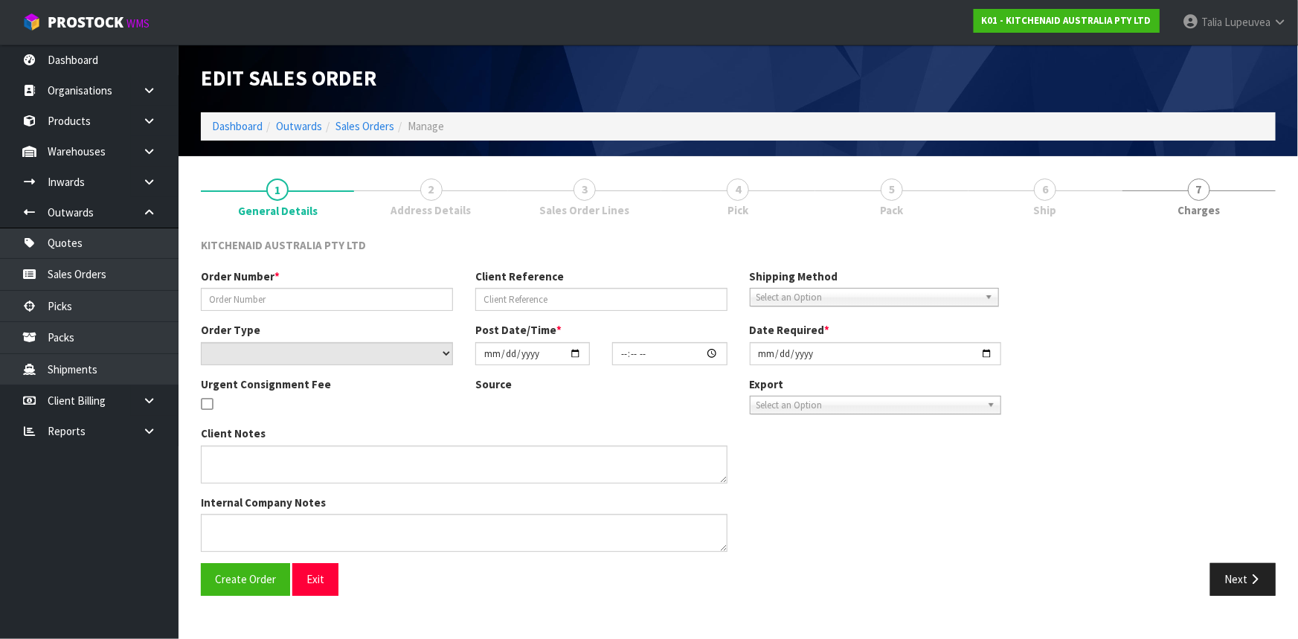
type input "0000012999"
type input "1438762"
select select "number:0"
type input "[DATE]"
type input "17:33:33.000"
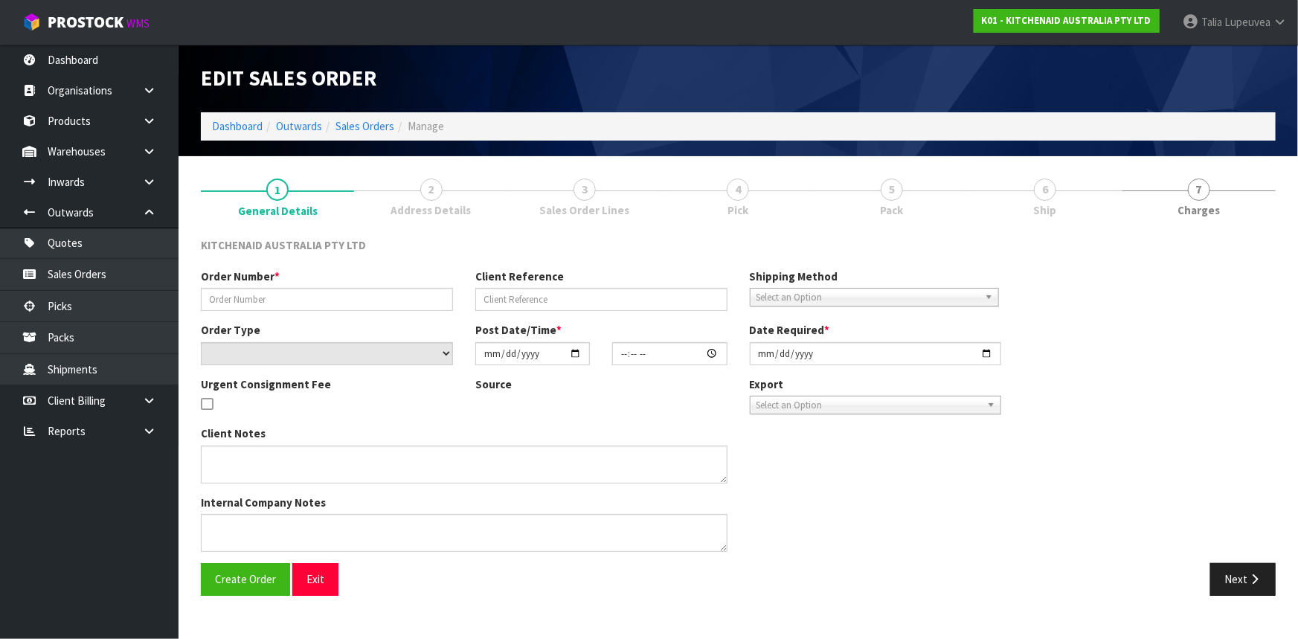
type input "[DATE]"
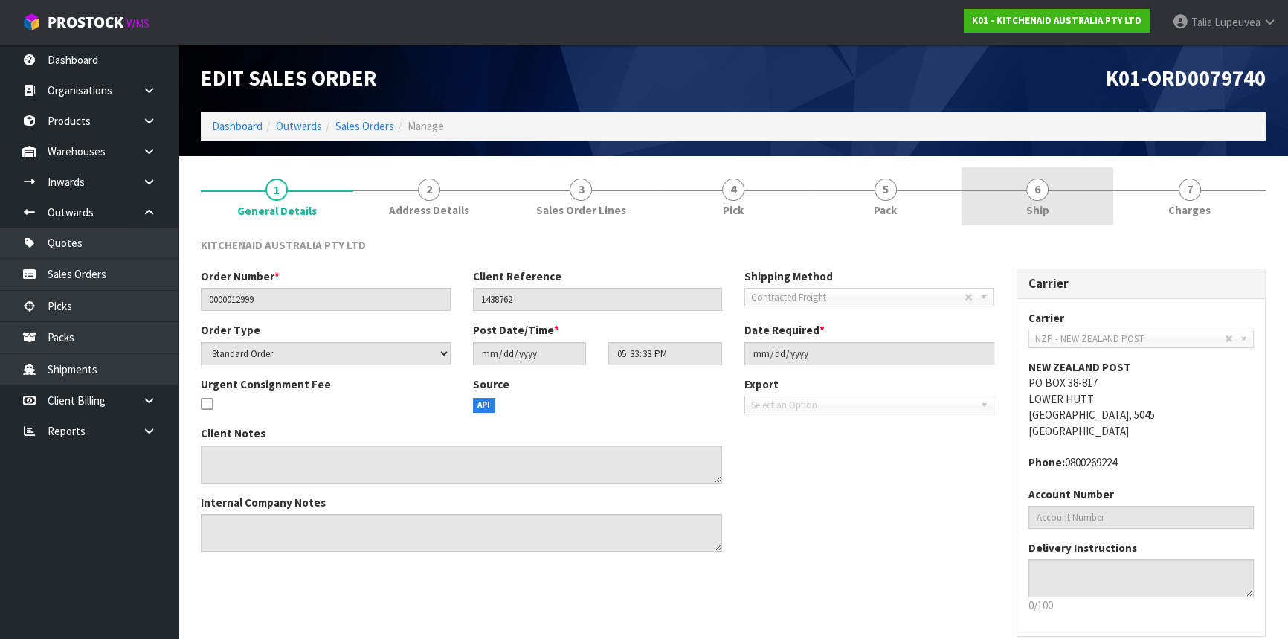
click at [1004, 208] on link "6 Ship" at bounding box center [1038, 196] width 152 height 59
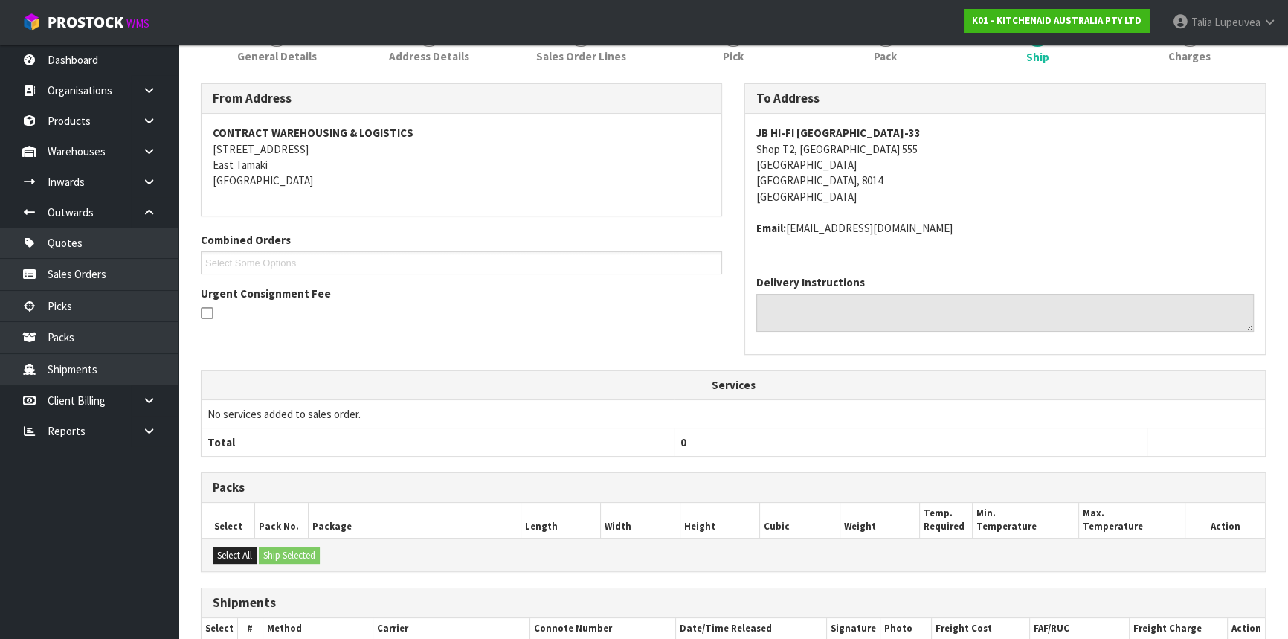
scroll to position [304, 0]
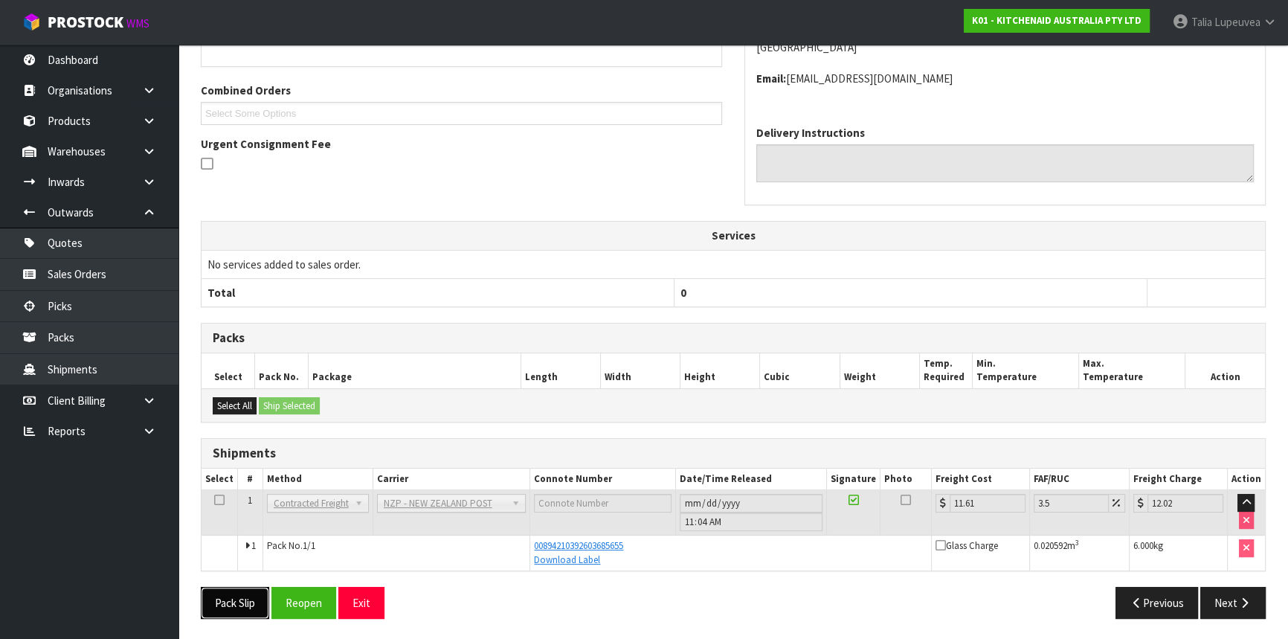
click at [232, 605] on button "Pack Slip" at bounding box center [235, 603] width 68 height 32
